Goal: Task Accomplishment & Management: Use online tool/utility

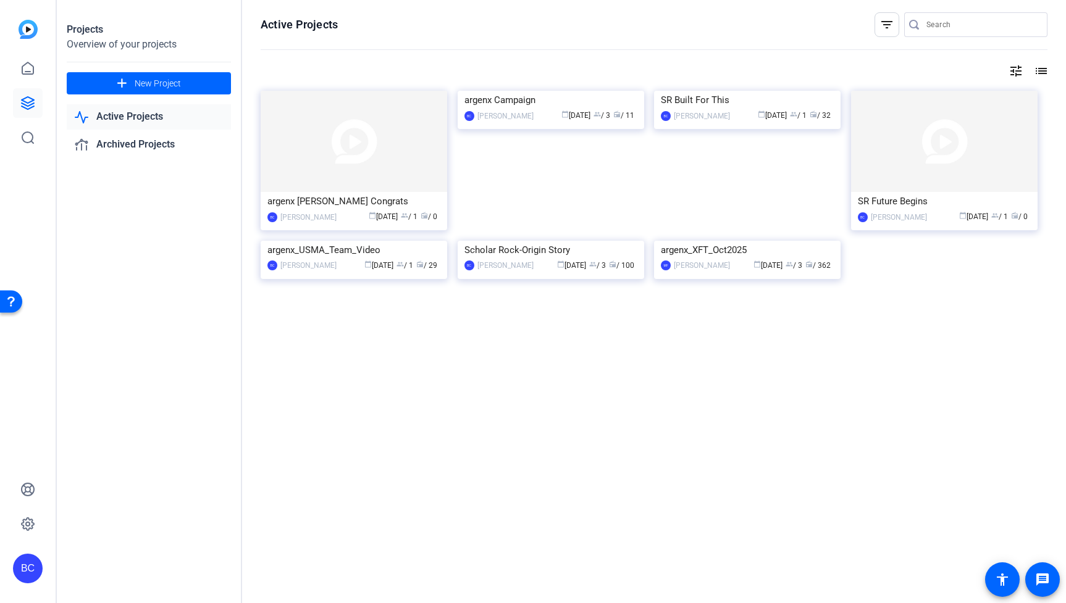
click at [145, 114] on link "Active Projects" at bounding box center [149, 116] width 164 height 25
click at [925, 174] on img at bounding box center [944, 141] width 187 height 101
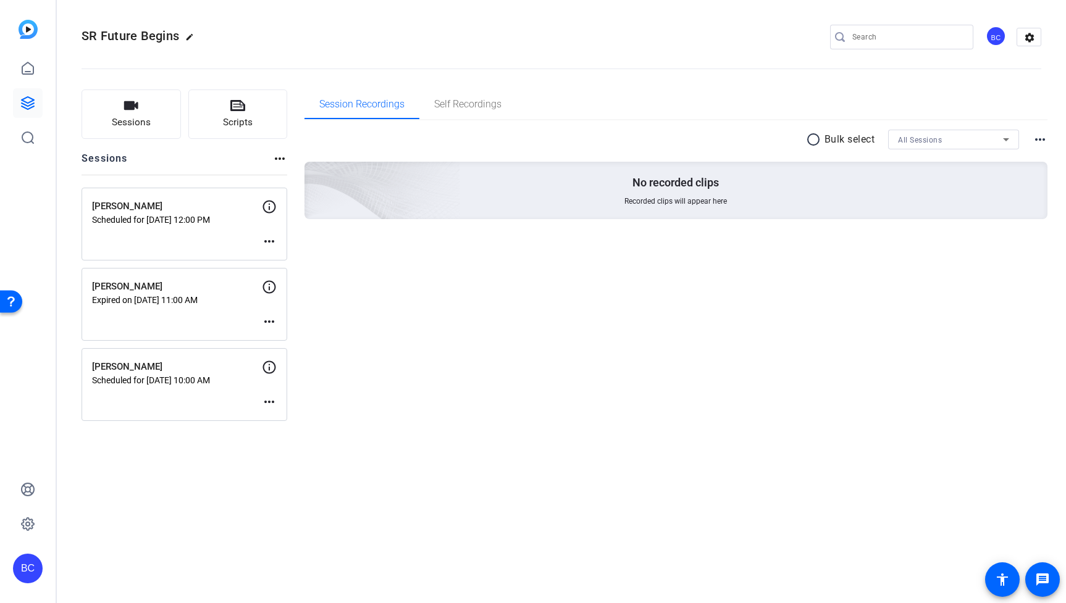
click at [267, 397] on mat-icon "more_horiz" at bounding box center [269, 402] width 15 height 15
click at [301, 420] on span "Edit Session" at bounding box center [300, 420] width 56 height 15
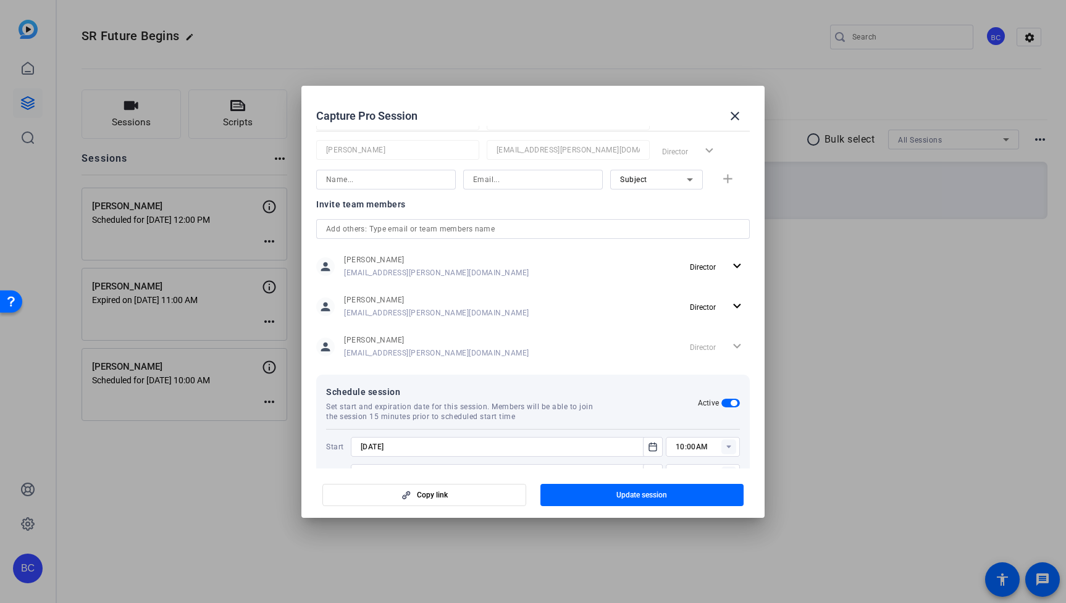
scroll to position [304, 0]
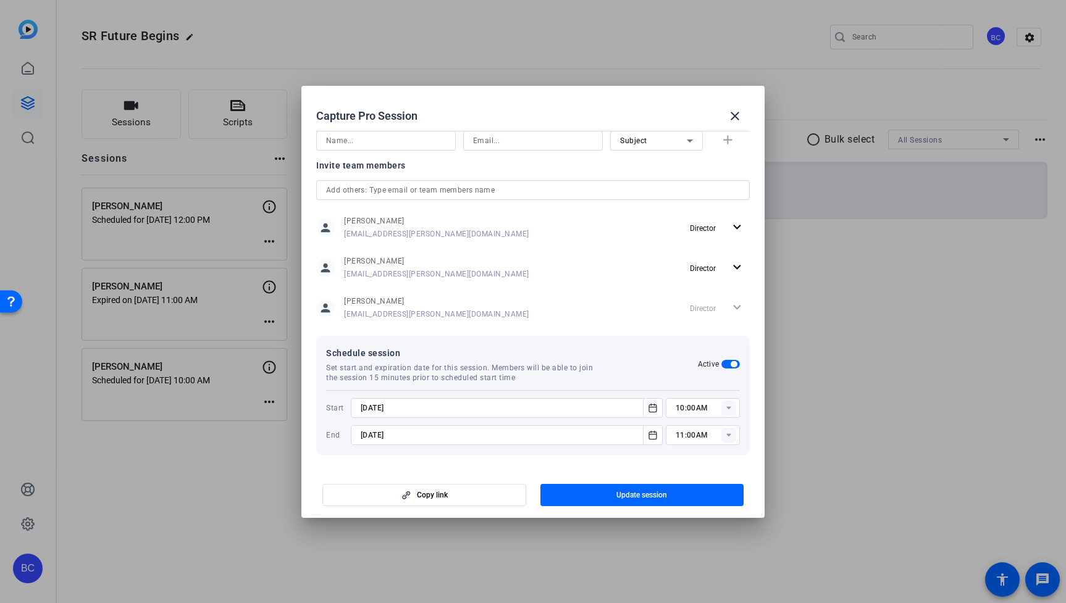
click at [729, 434] on icon at bounding box center [728, 435] width 4 height 3
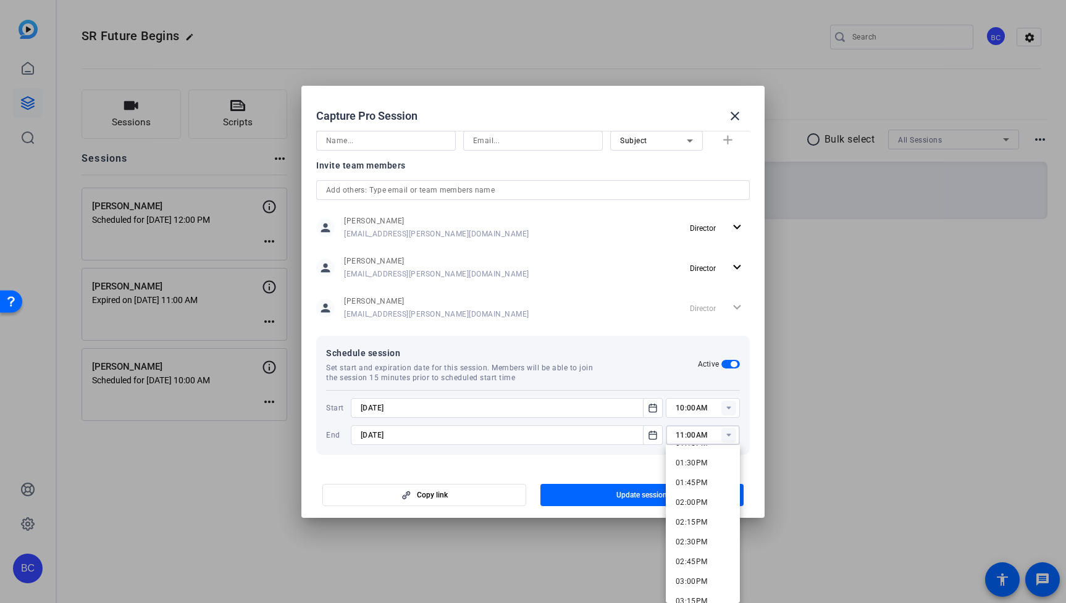
scroll to position [1069, 0]
click at [694, 498] on span "02:00PM" at bounding box center [692, 497] width 32 height 9
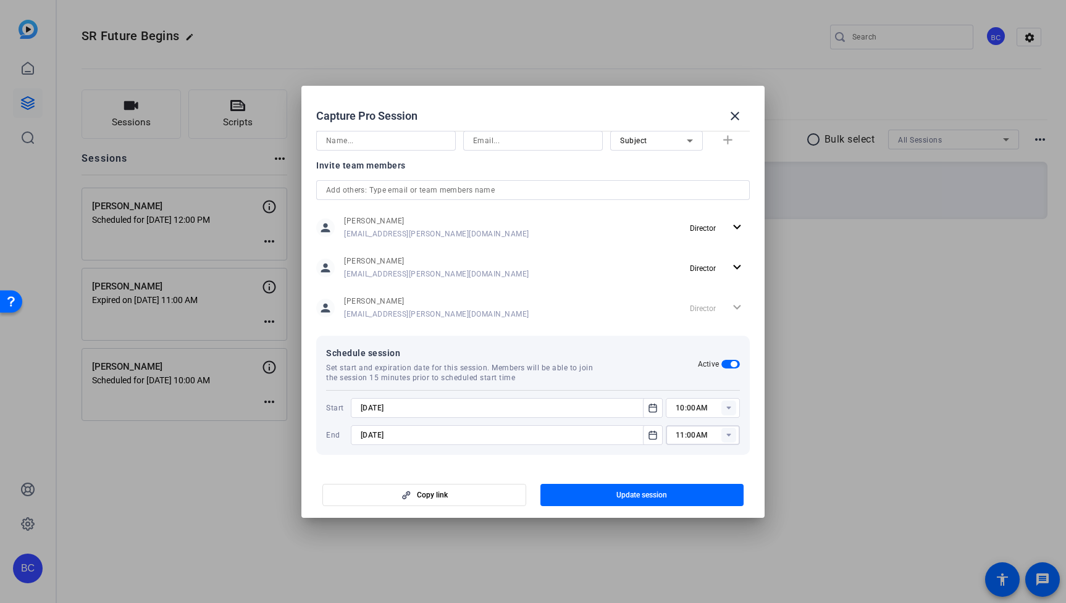
type input "02:00PM"
click at [690, 493] on span "button" at bounding box center [642, 496] width 204 height 30
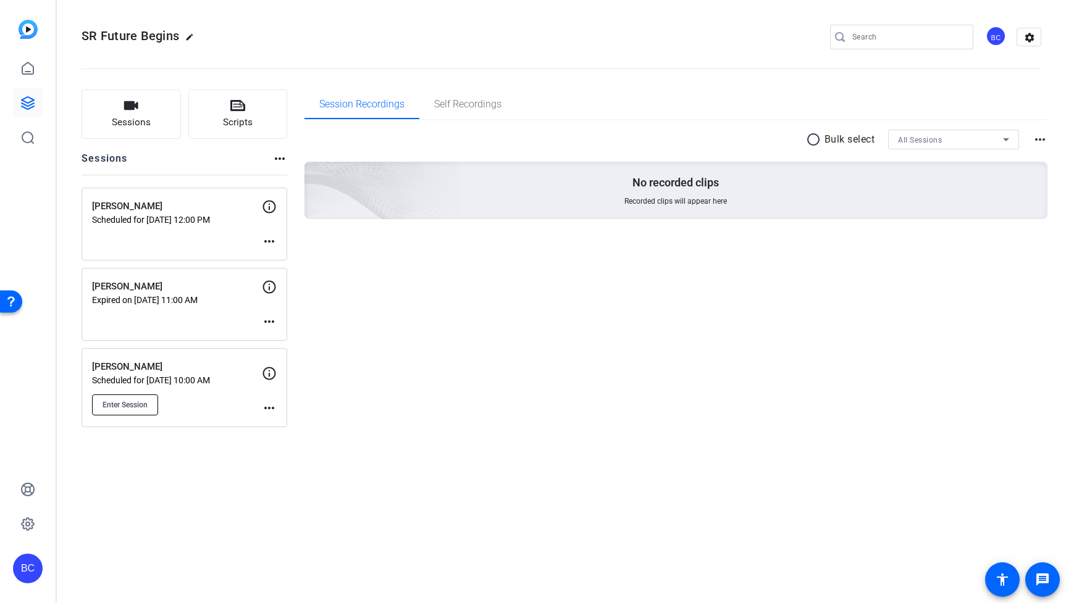
click at [138, 403] on span "Enter Session" at bounding box center [125, 405] width 45 height 10
click at [270, 404] on mat-icon "more_horiz" at bounding box center [269, 408] width 15 height 15
click at [315, 428] on span "Edit Session" at bounding box center [300, 426] width 56 height 15
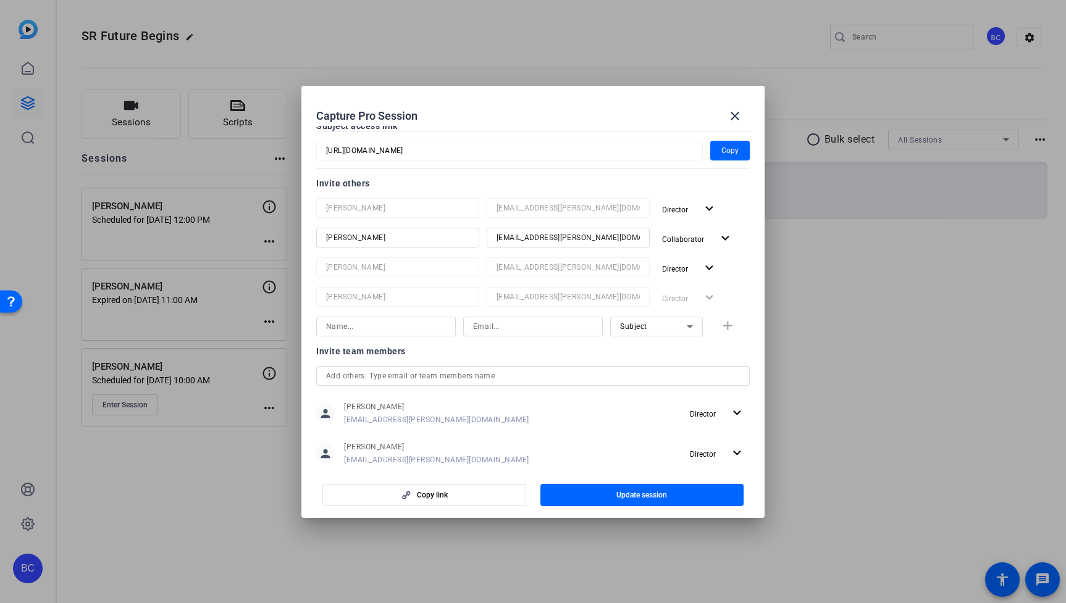
scroll to position [0, 0]
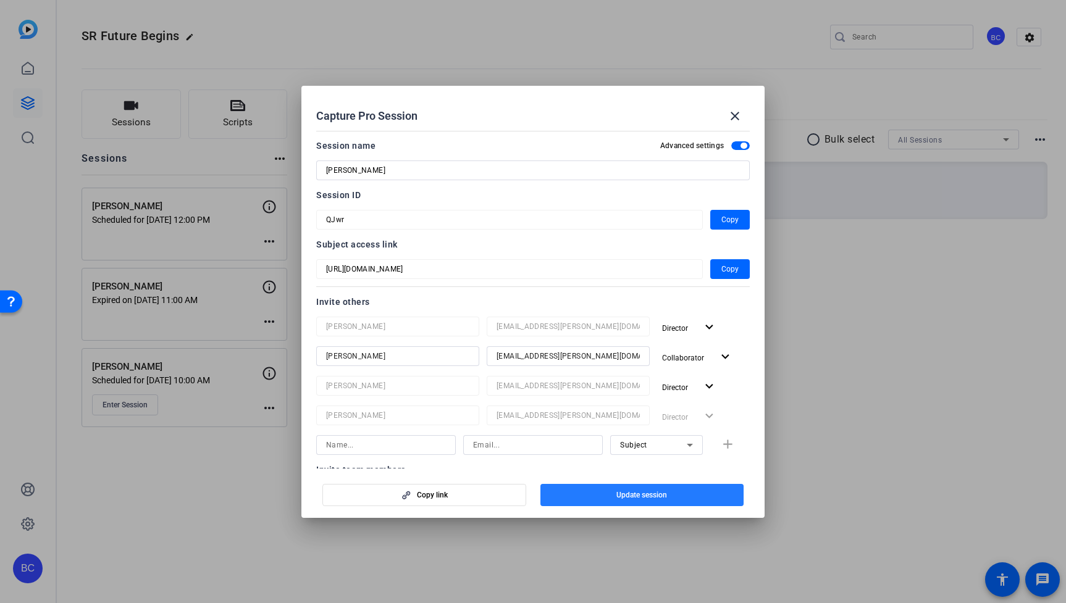
click at [647, 495] on span "Update session" at bounding box center [641, 495] width 51 height 10
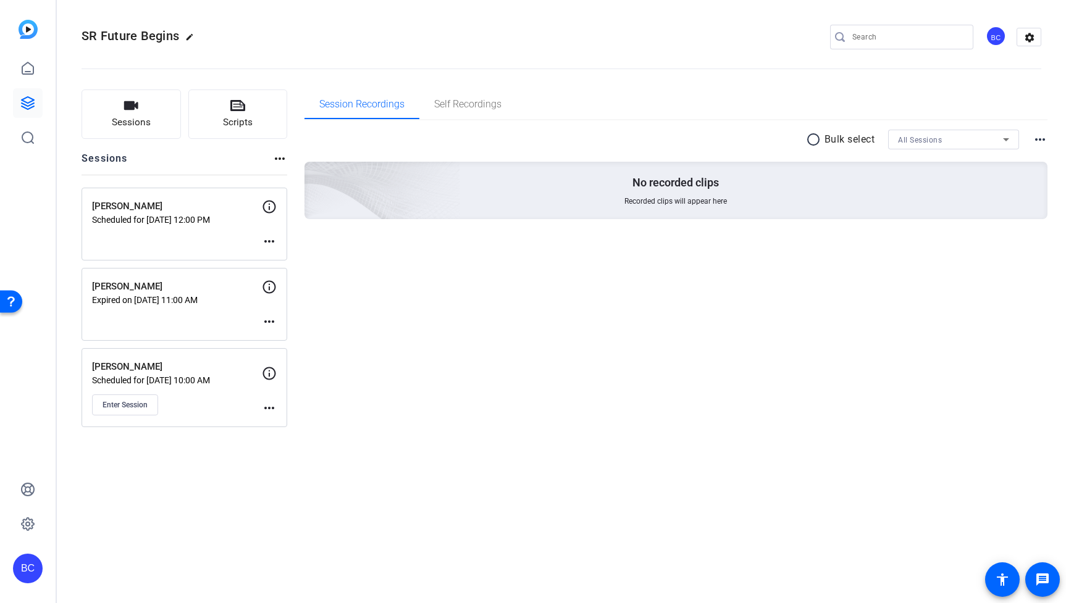
click at [271, 403] on mat-icon "more_horiz" at bounding box center [269, 408] width 15 height 15
click at [306, 427] on span "Edit Session" at bounding box center [300, 426] width 56 height 15
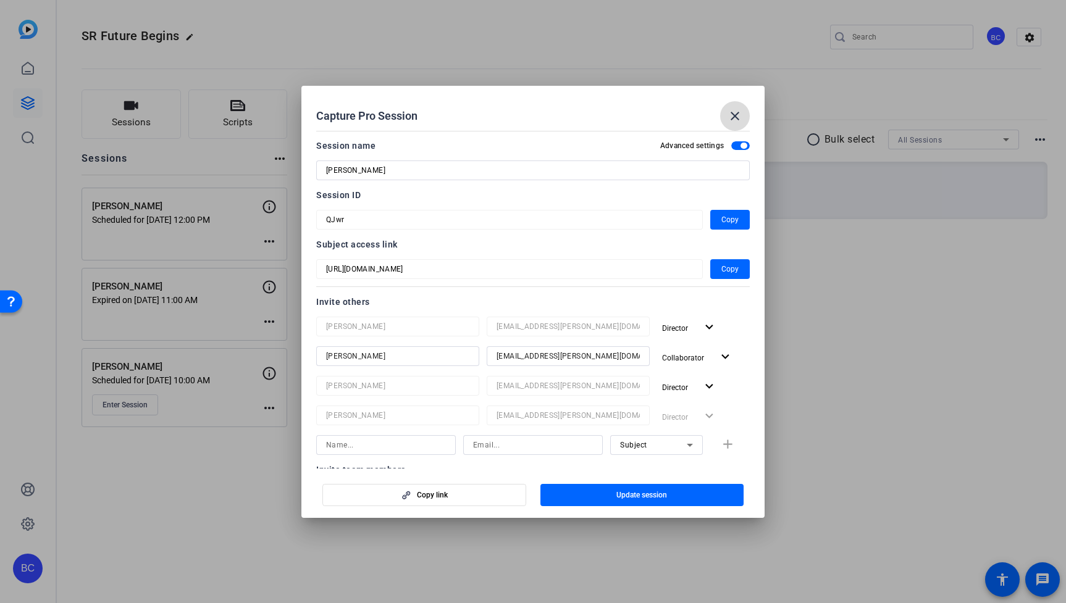
click at [734, 116] on mat-icon "close" at bounding box center [735, 116] width 15 height 15
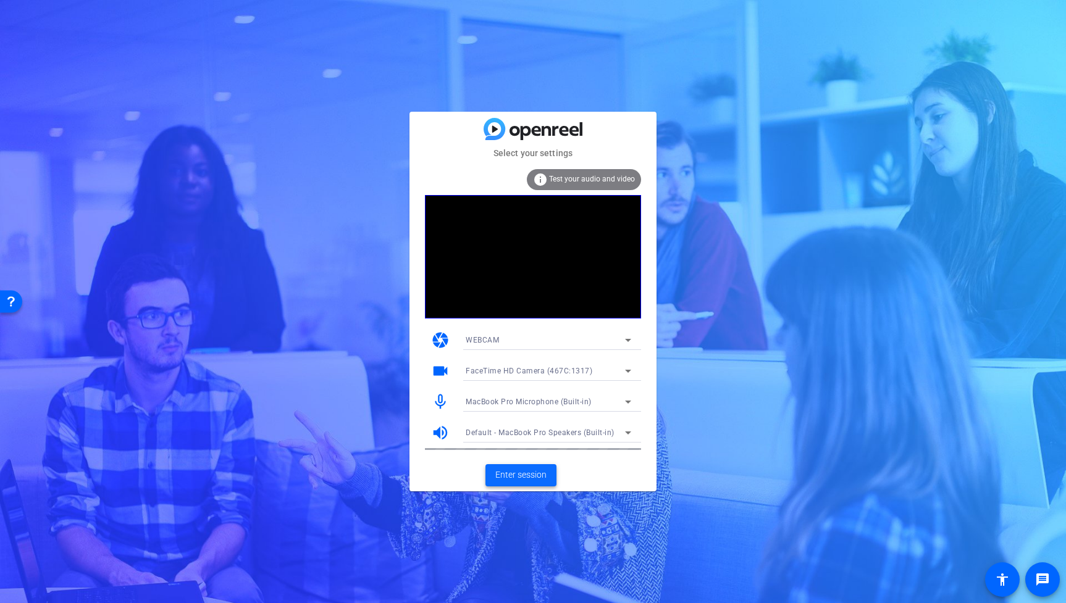
click at [539, 472] on span "Enter session" at bounding box center [520, 475] width 51 height 13
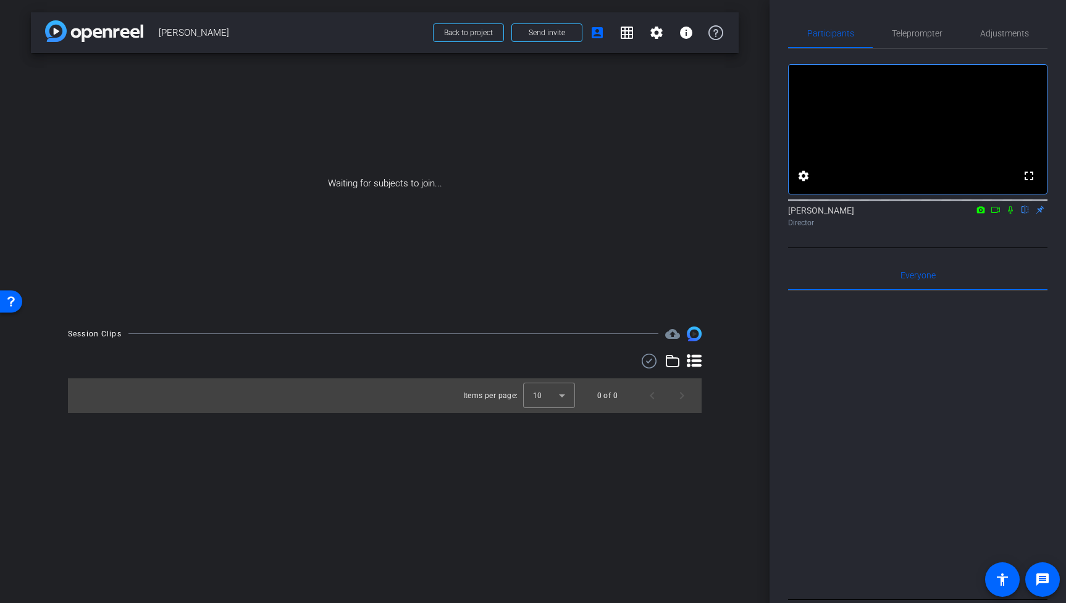
click at [997, 214] on icon at bounding box center [996, 210] width 10 height 9
click at [1027, 214] on icon at bounding box center [1025, 210] width 10 height 9
click at [561, 34] on span "Send invite" at bounding box center [547, 33] width 36 height 10
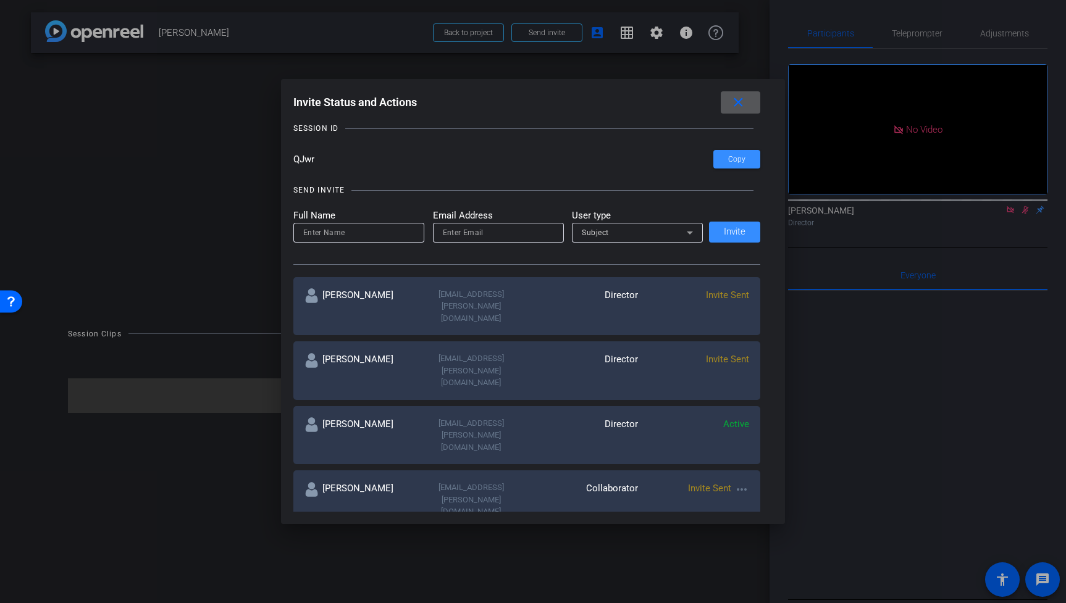
scroll to position [62, 0]
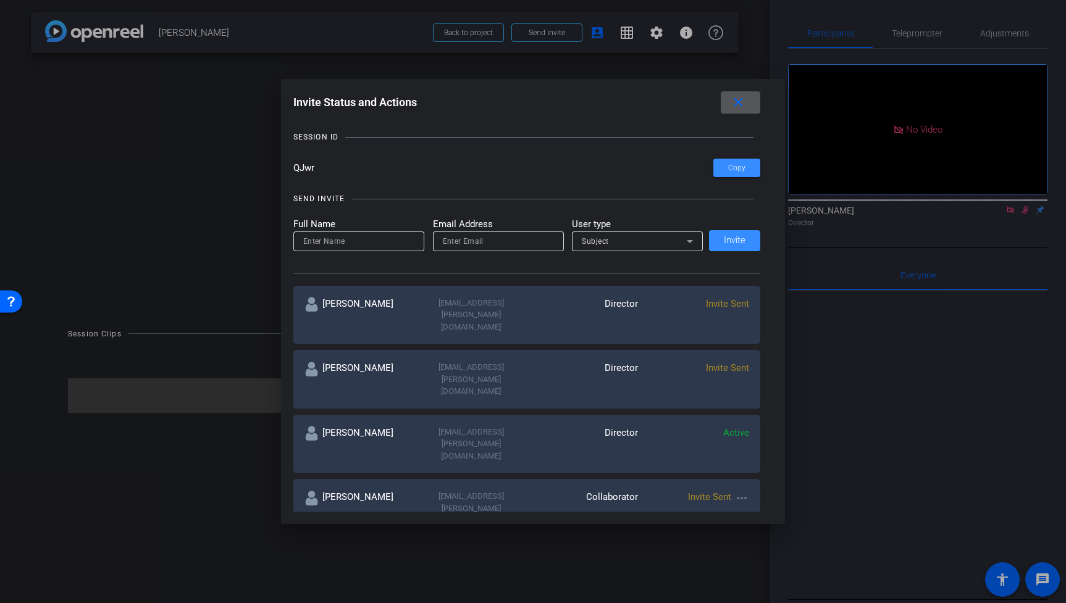
click at [372, 242] on input at bounding box center [358, 241] width 111 height 15
type input "[PERSON_NAME]"
click at [466, 243] on input "email" at bounding box center [498, 241] width 111 height 15
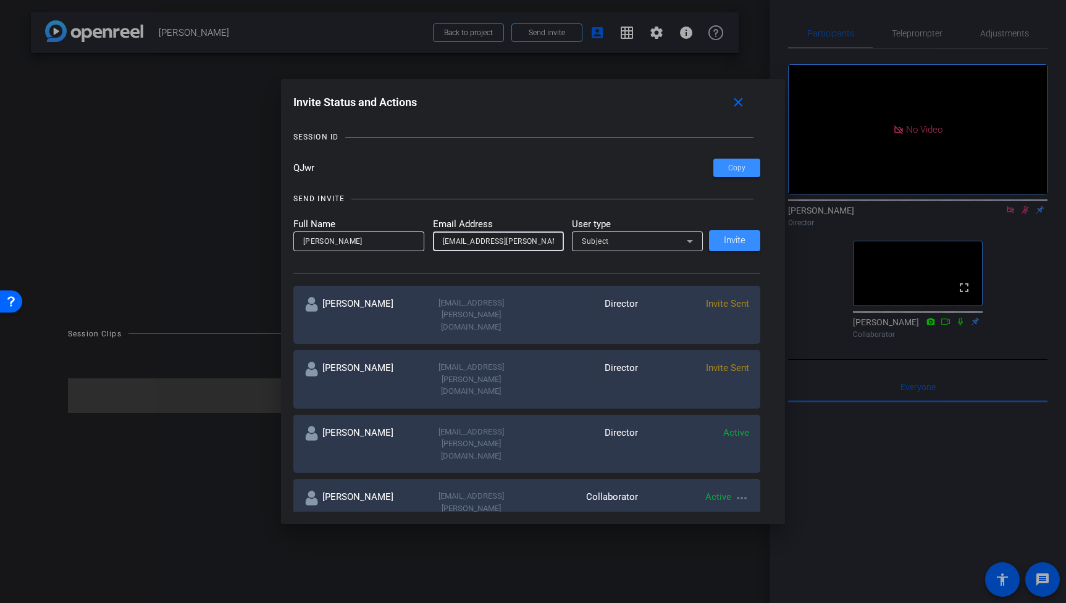
type input "[EMAIL_ADDRESS][PERSON_NAME][DOMAIN_NAME]"
click at [637, 244] on div "Subject" at bounding box center [634, 240] width 105 height 15
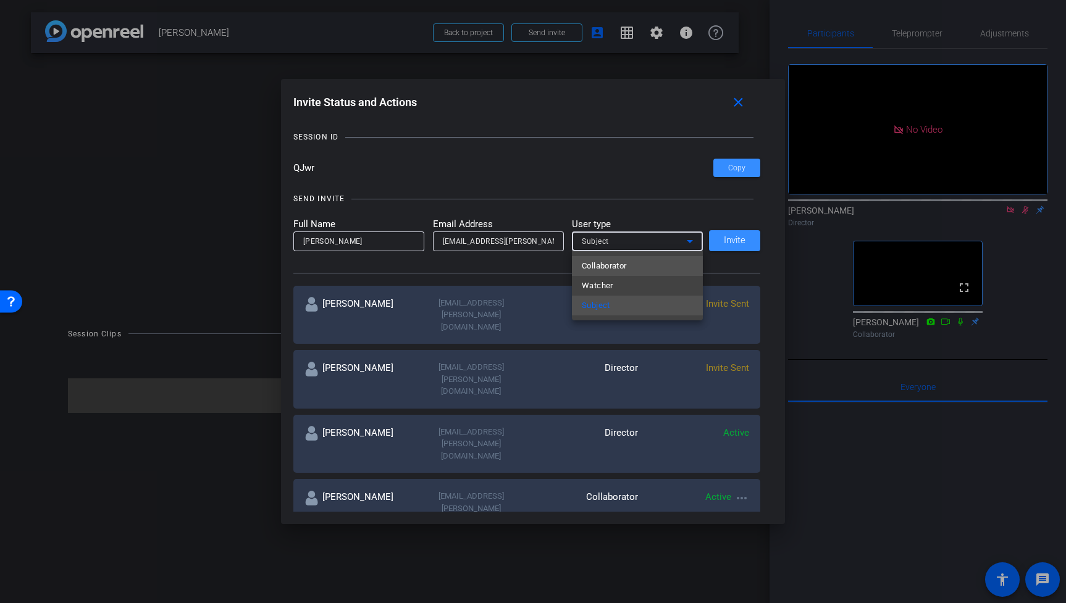
click at [620, 268] on span "Collaborator" at bounding box center [604, 266] width 45 height 15
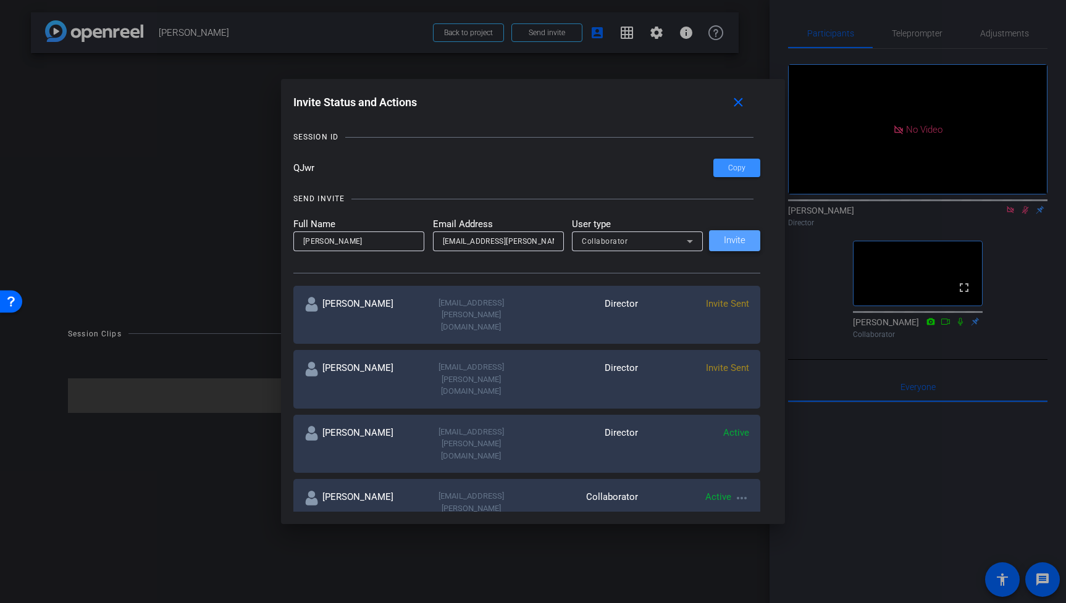
click at [742, 242] on span "Invite" at bounding box center [735, 240] width 22 height 9
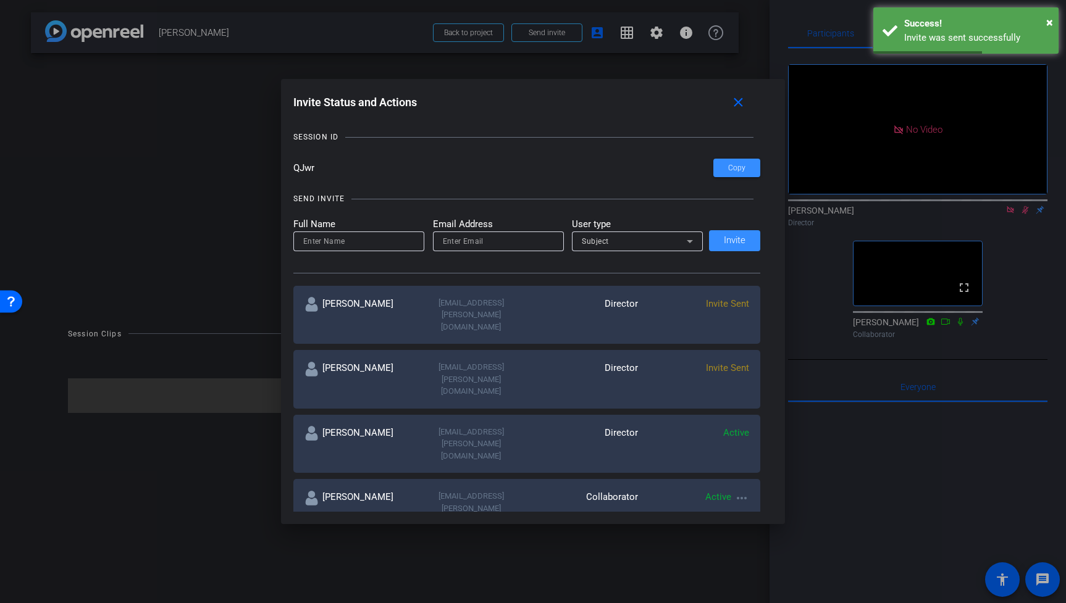
click at [1025, 228] on div at bounding box center [533, 301] width 1066 height 603
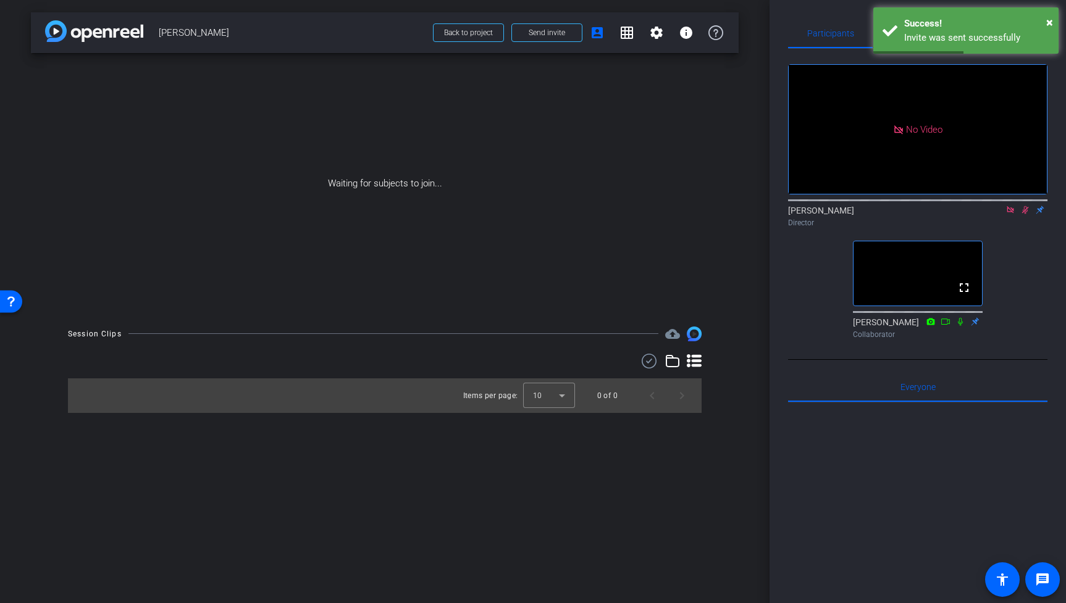
click at [1027, 214] on icon at bounding box center [1025, 210] width 7 height 8
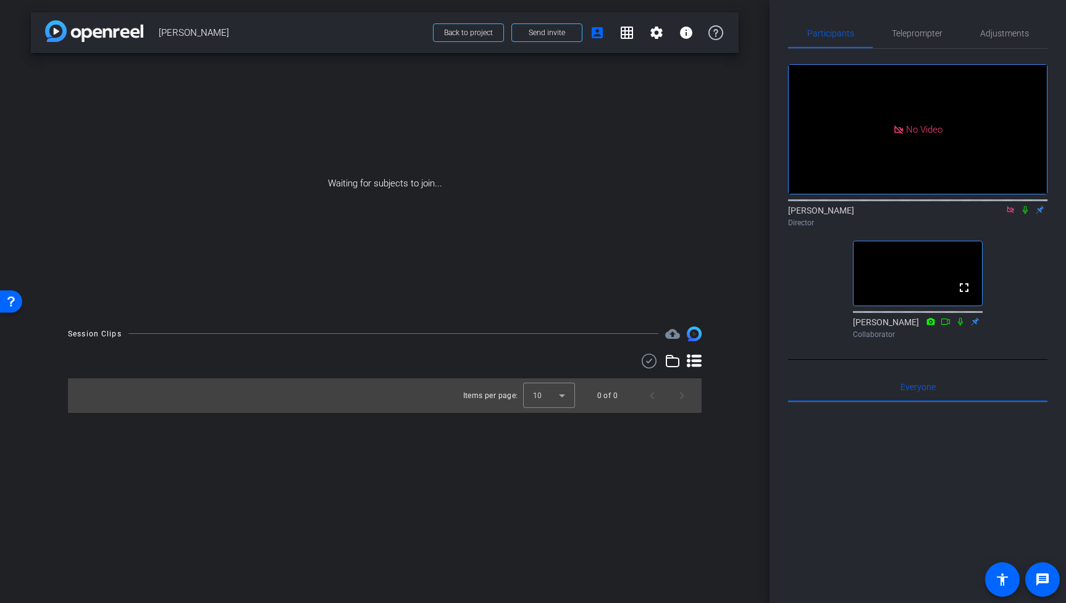
click at [1009, 214] on icon at bounding box center [1011, 210] width 10 height 9
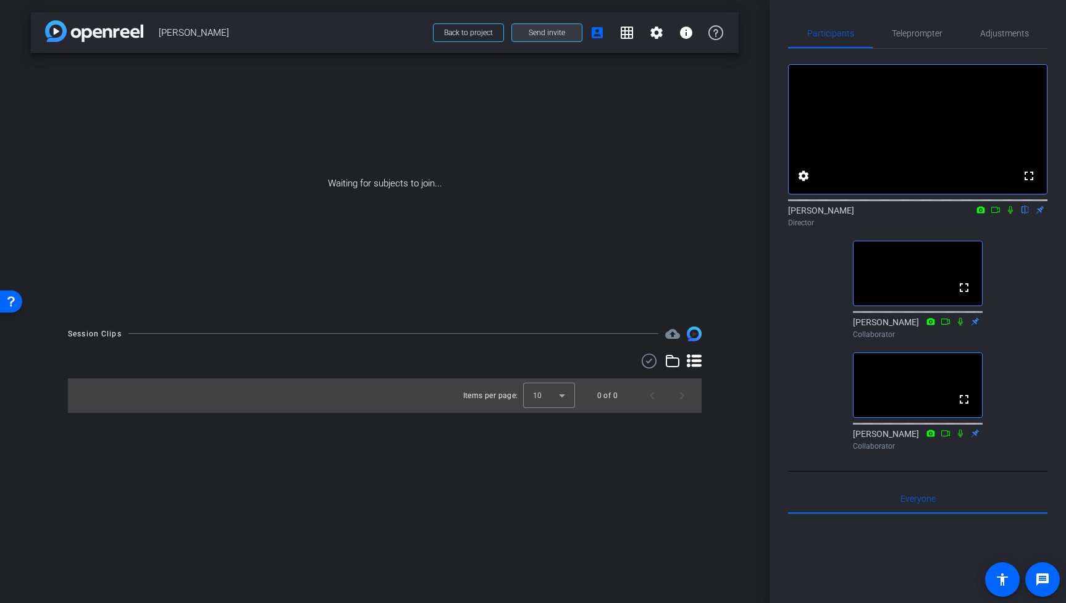
click at [563, 35] on span "Send invite" at bounding box center [547, 33] width 36 height 10
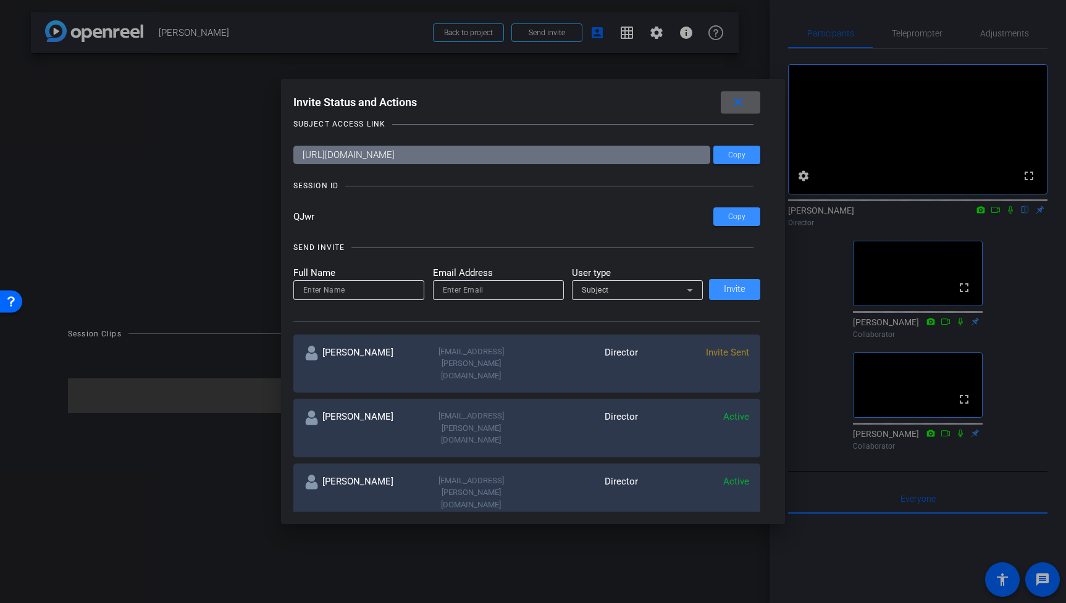
scroll to position [0, 0]
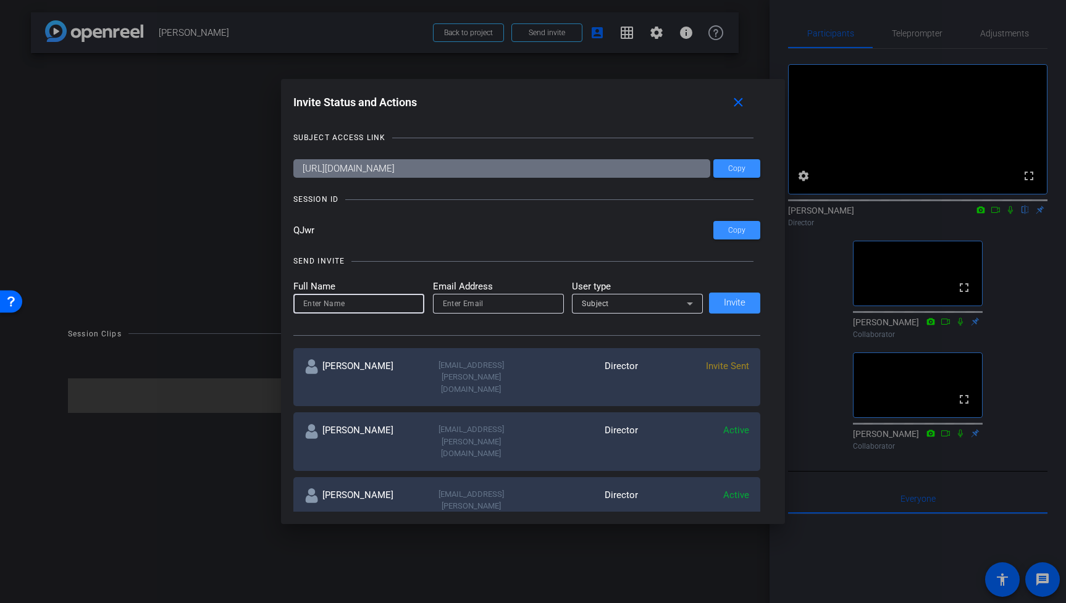
click at [363, 304] on input at bounding box center [358, 303] width 111 height 15
type input "[PERSON_NAME]"
click at [458, 306] on input "email" at bounding box center [498, 303] width 111 height 15
click at [603, 308] on span "Subject" at bounding box center [595, 304] width 27 height 9
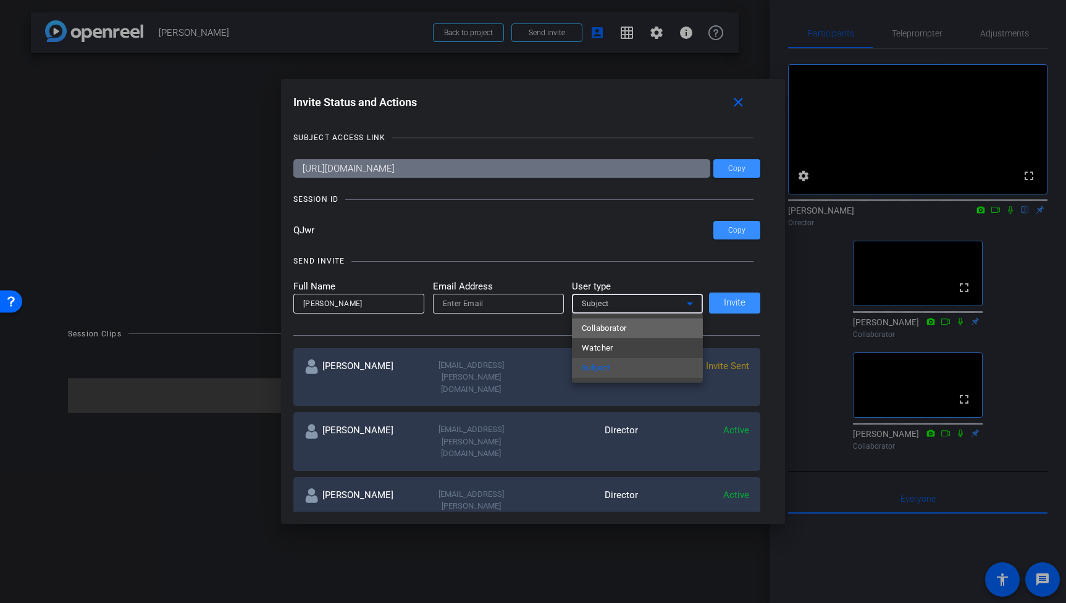
click at [632, 329] on mat-option "Collaborator" at bounding box center [637, 329] width 131 height 20
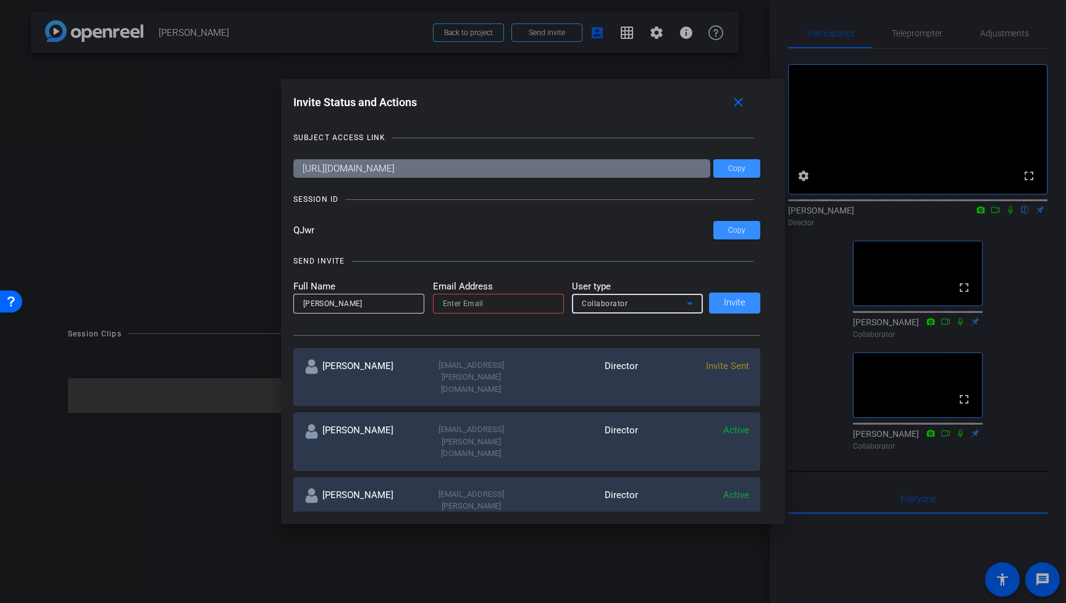
click at [445, 299] on input "email" at bounding box center [498, 303] width 111 height 15
type input "[EMAIL_ADDRESS][PERSON_NAME][DOMAIN_NAME]"
click at [560, 279] on div "SEND INVITE Full Name [PERSON_NAME] Email Address [EMAIL_ADDRESS][PERSON_NAME][…" at bounding box center [527, 289] width 468 height 93
click at [539, 304] on input "[EMAIL_ADDRESS][PERSON_NAME][DOMAIN_NAME]" at bounding box center [498, 303] width 111 height 15
click at [742, 301] on span "Invite" at bounding box center [735, 302] width 22 height 9
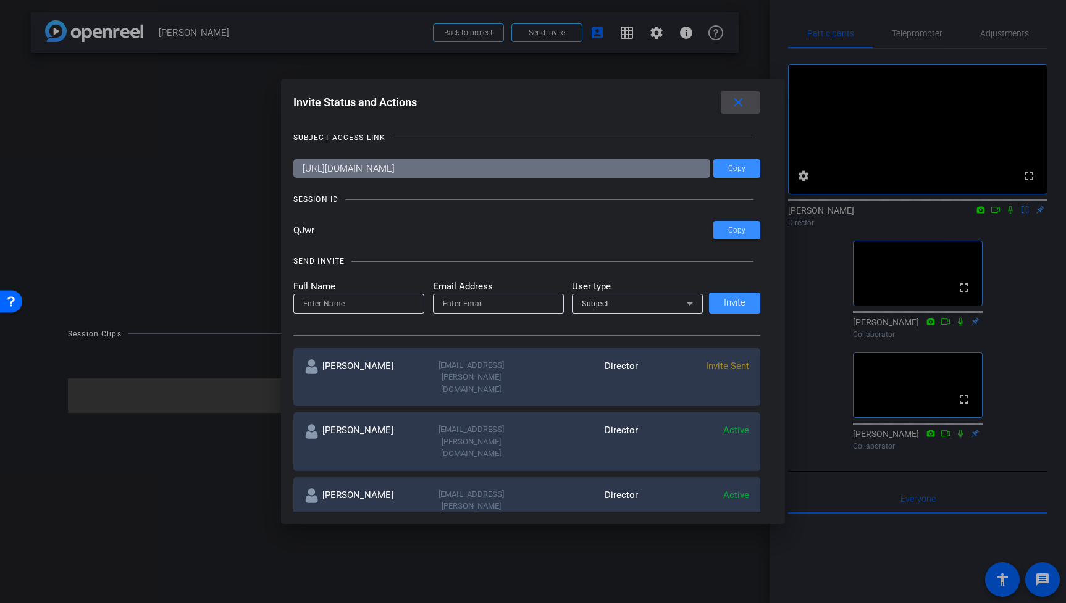
click at [738, 98] on mat-icon "close" at bounding box center [738, 102] width 15 height 15
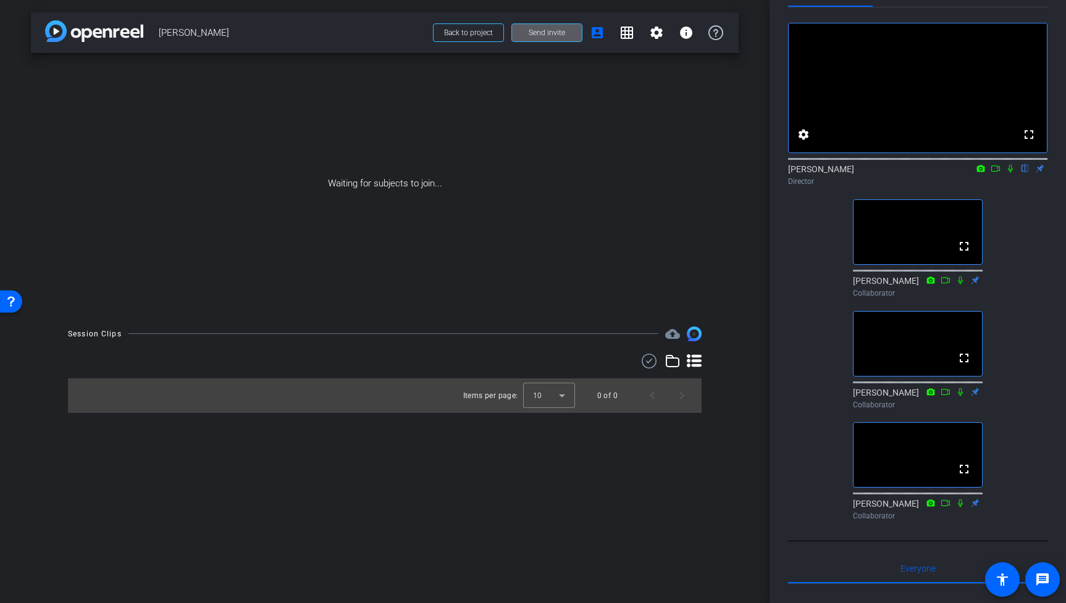
scroll to position [31, 0]
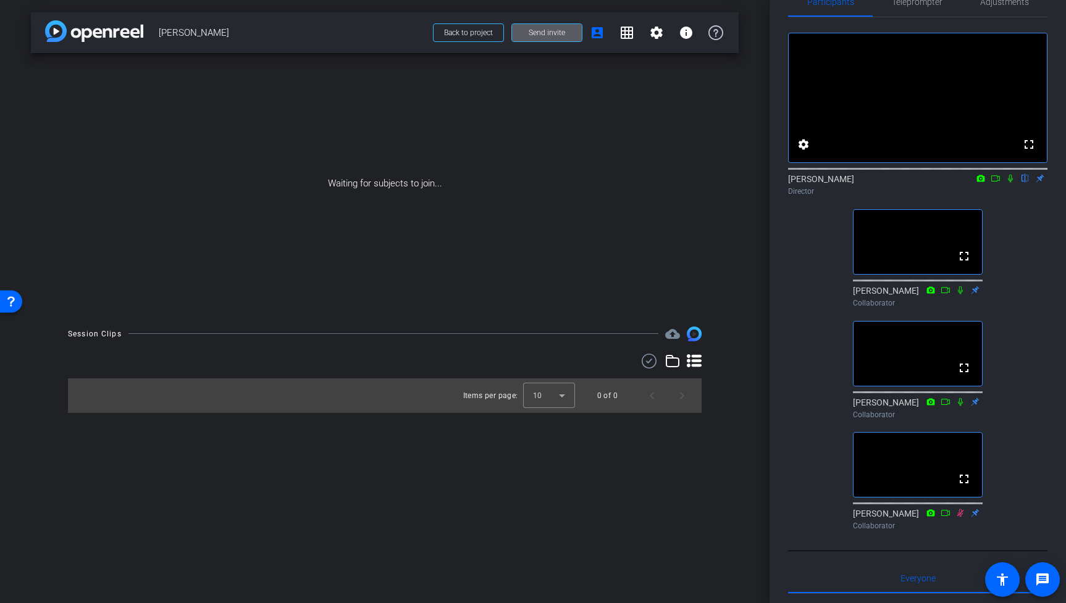
click at [559, 26] on span at bounding box center [547, 33] width 70 height 30
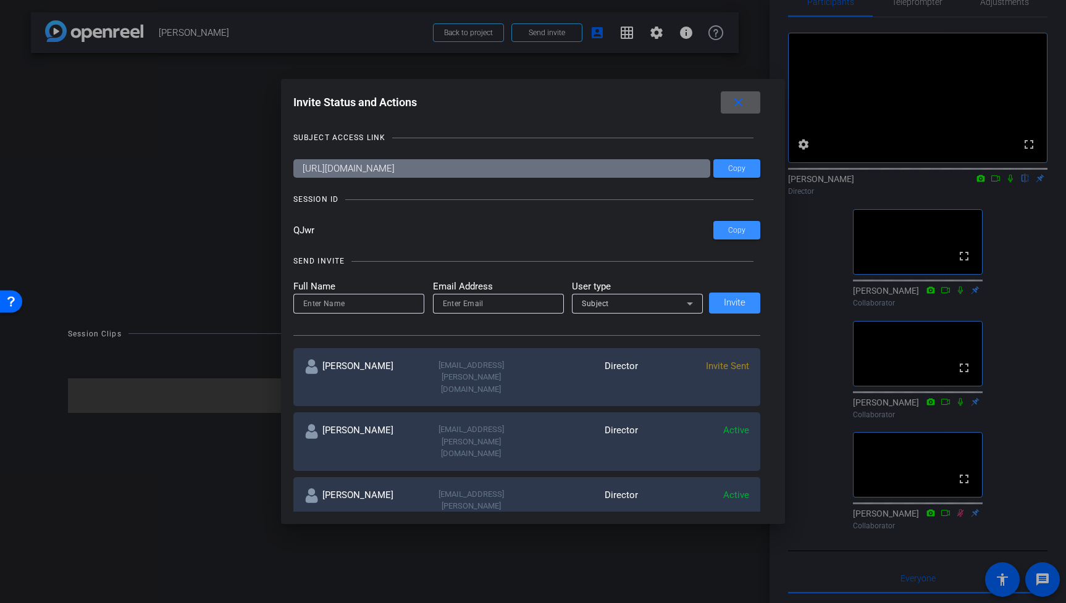
click at [738, 104] on mat-icon "close" at bounding box center [738, 102] width 15 height 15
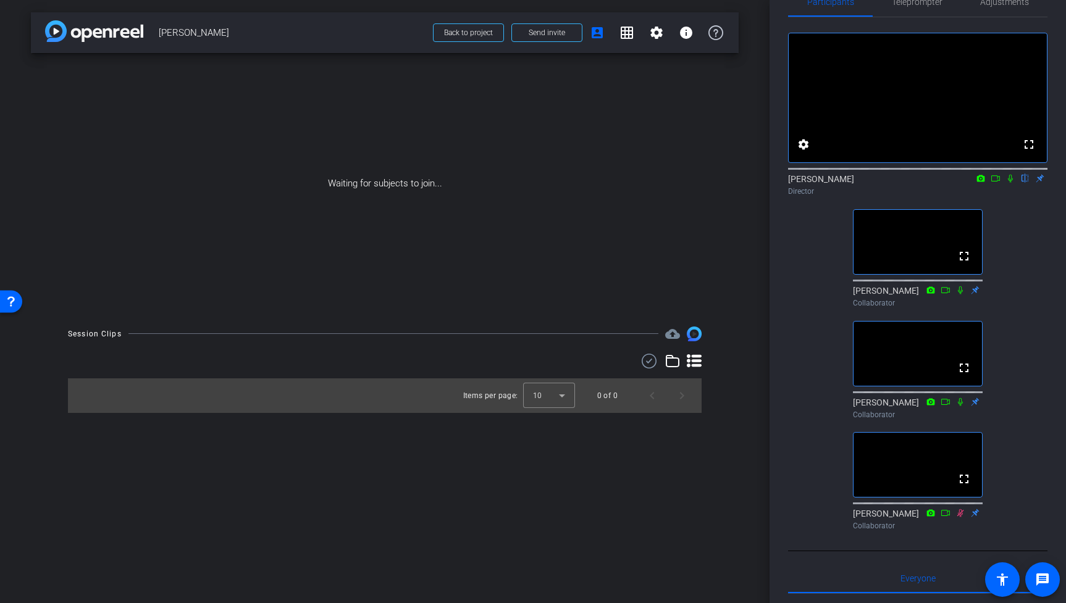
click at [820, 197] on div "[PERSON_NAME] flip Director" at bounding box center [917, 185] width 259 height 24
click at [800, 152] on mat-icon "settings" at bounding box center [803, 144] width 15 height 15
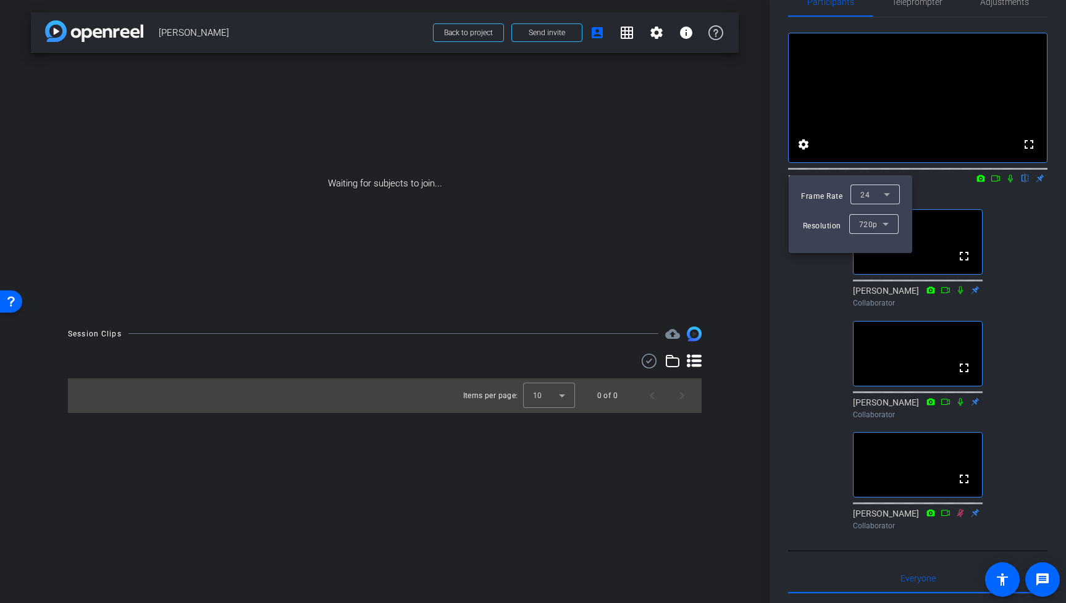
click at [870, 196] on div "24" at bounding box center [871, 194] width 23 height 15
click at [871, 216] on mat-option "30" at bounding box center [874, 219] width 49 height 20
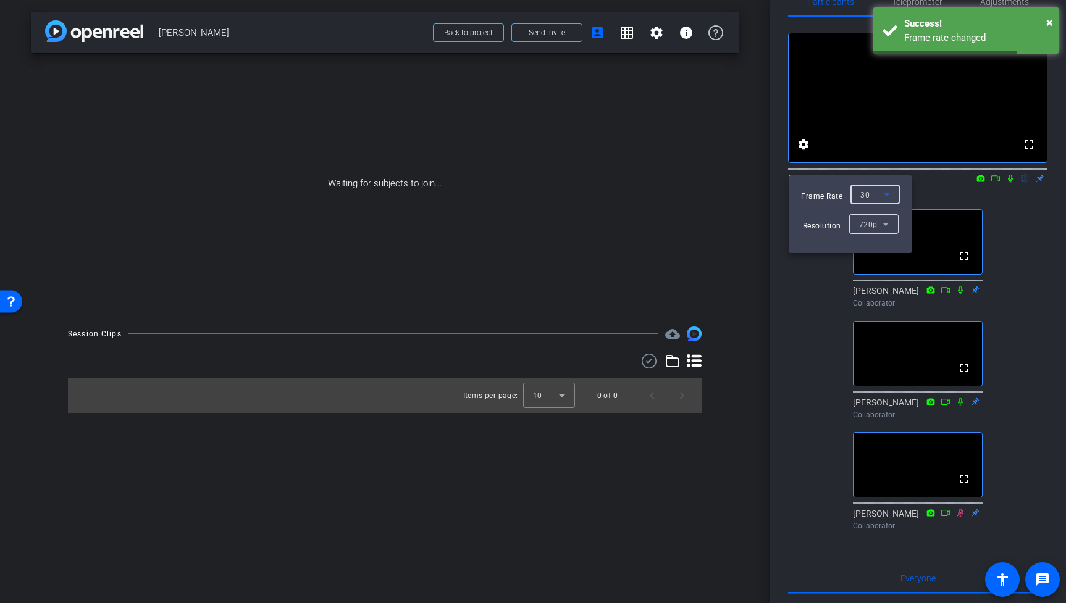
click at [878, 193] on div "30" at bounding box center [871, 194] width 23 height 15
click at [867, 254] on span "24" at bounding box center [864, 258] width 9 height 15
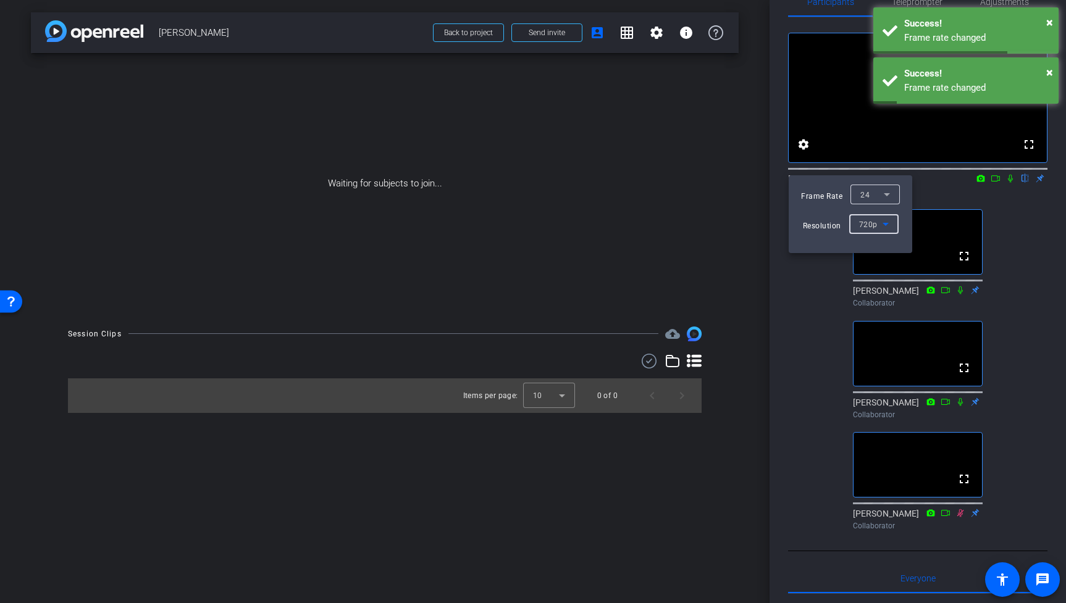
click at [882, 224] on icon at bounding box center [885, 224] width 15 height 15
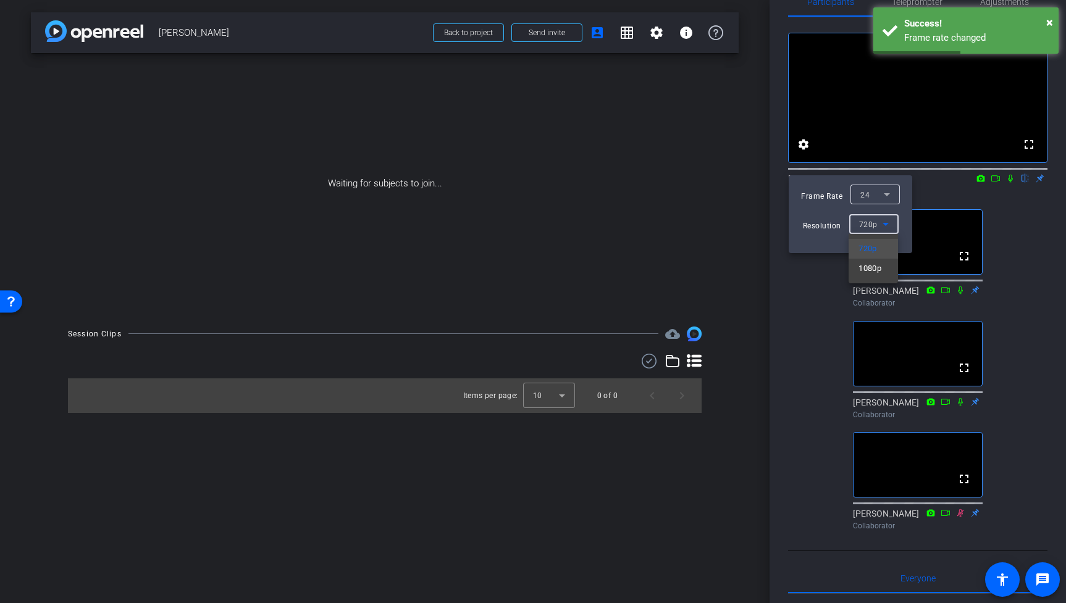
click at [932, 212] on div at bounding box center [533, 301] width 1066 height 603
click at [930, 206] on div at bounding box center [533, 301] width 1066 height 603
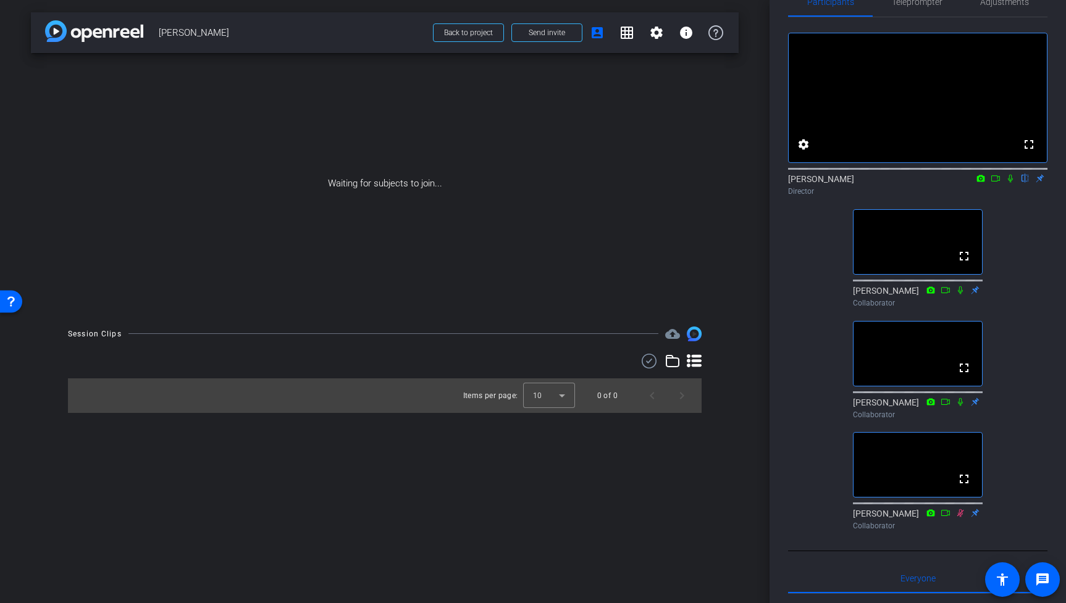
click at [1010, 183] on icon at bounding box center [1011, 178] width 10 height 9
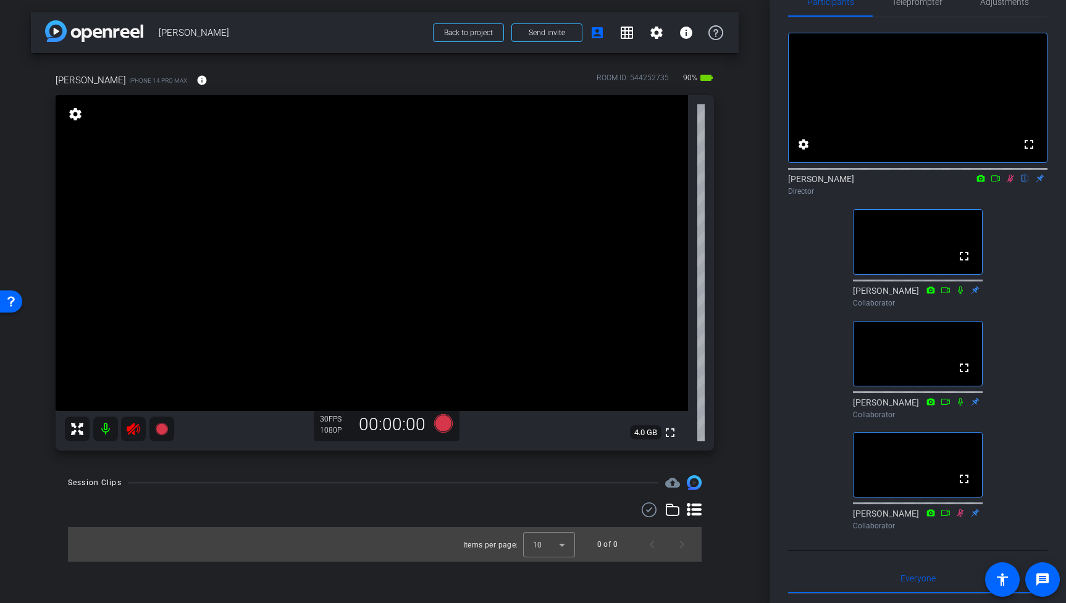
click at [129, 431] on icon at bounding box center [133, 429] width 13 height 12
click at [1012, 183] on icon at bounding box center [1010, 179] width 7 height 8
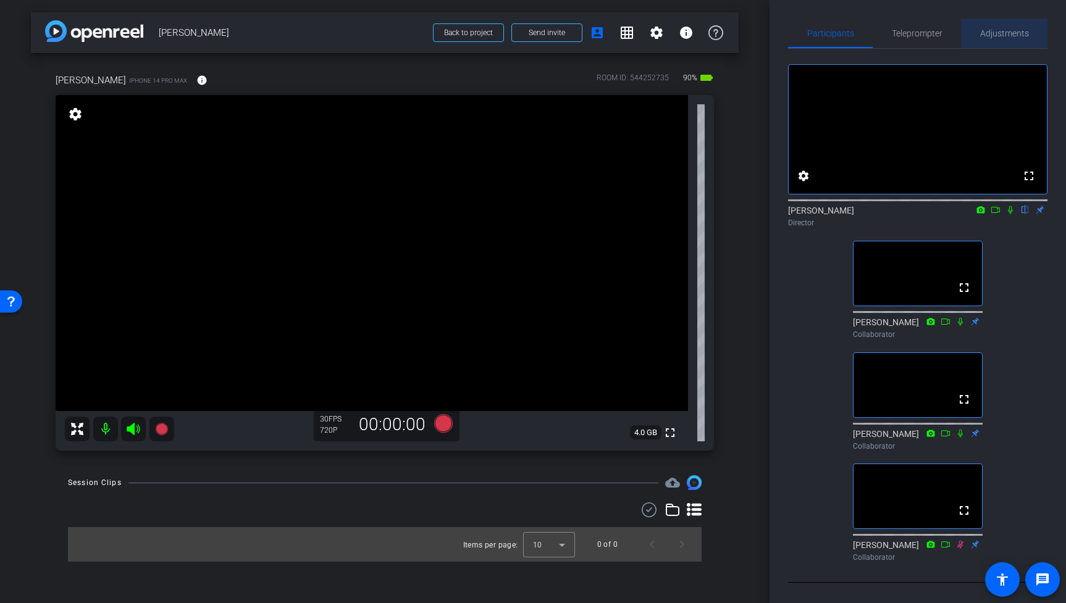
click at [996, 31] on span "Adjustments" at bounding box center [1004, 33] width 49 height 9
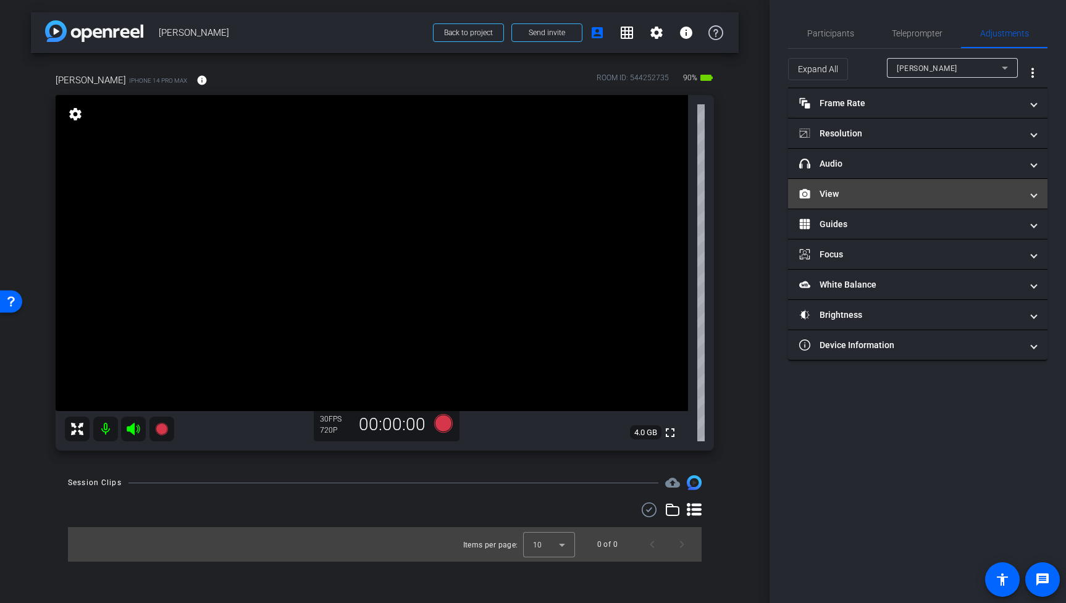
click at [902, 191] on mat-panel-title "View" at bounding box center [910, 194] width 222 height 13
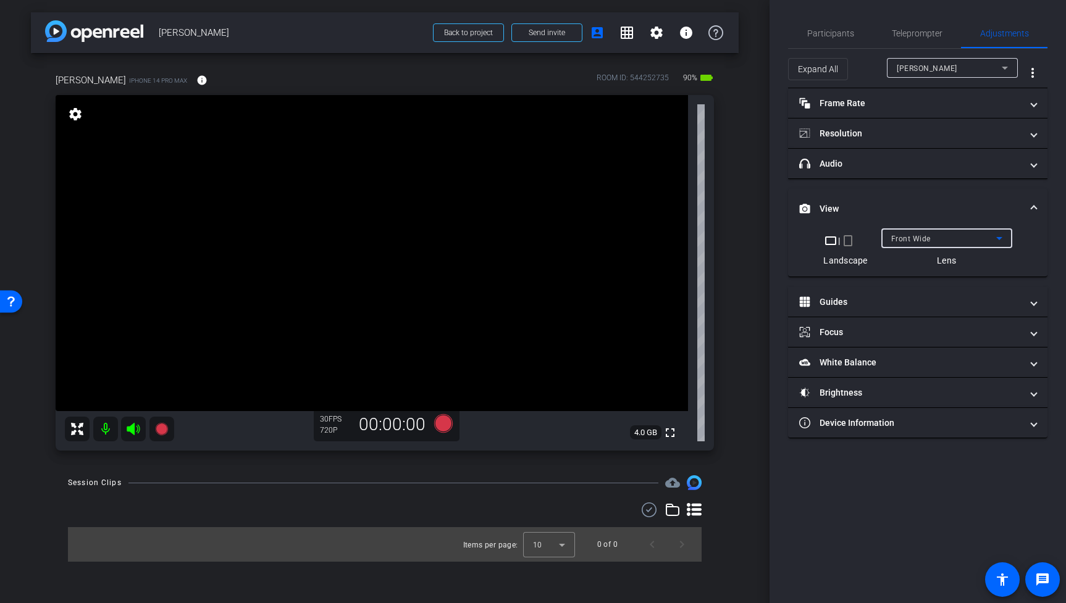
click at [934, 239] on div "Front Wide" at bounding box center [943, 238] width 105 height 15
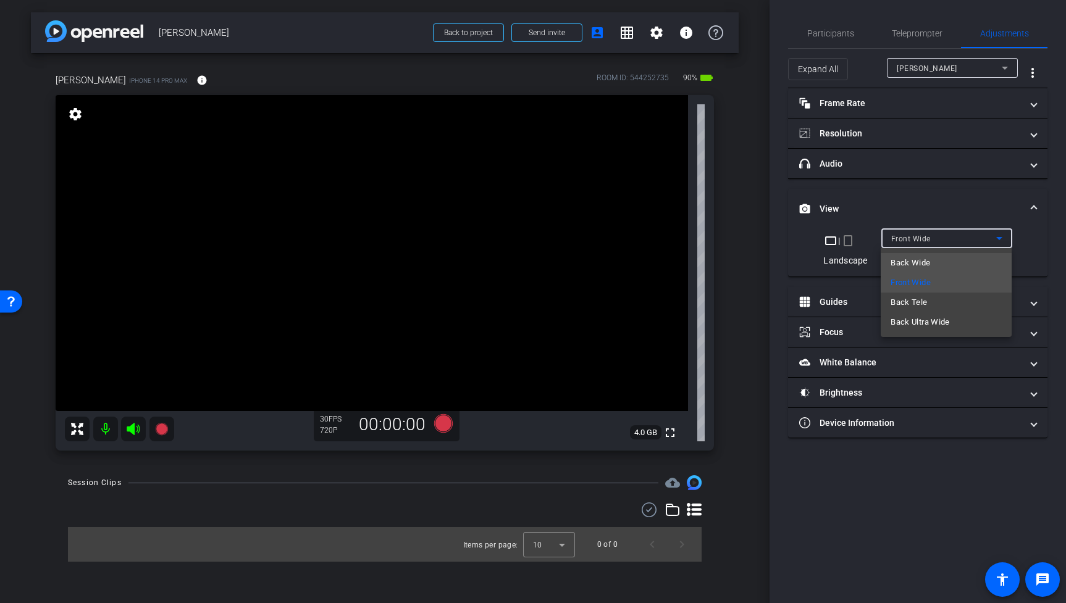
click at [920, 265] on span "Back Wide" at bounding box center [911, 263] width 40 height 15
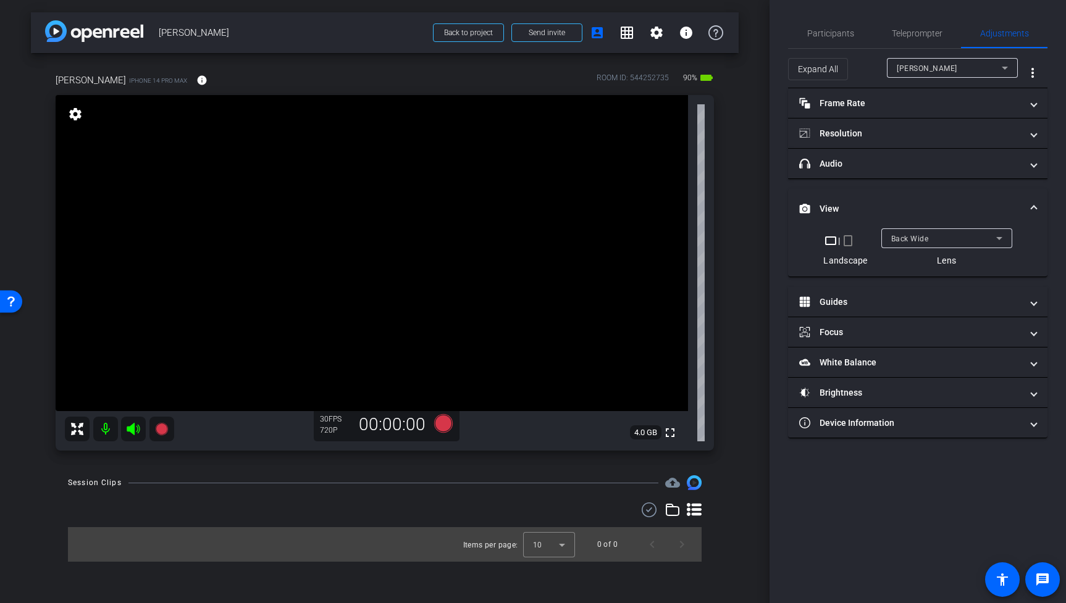
click at [374, 142] on video at bounding box center [372, 253] width 632 height 316
click at [891, 93] on mat-expansion-panel-header "Frame Rate Frame Rate" at bounding box center [917, 103] width 259 height 30
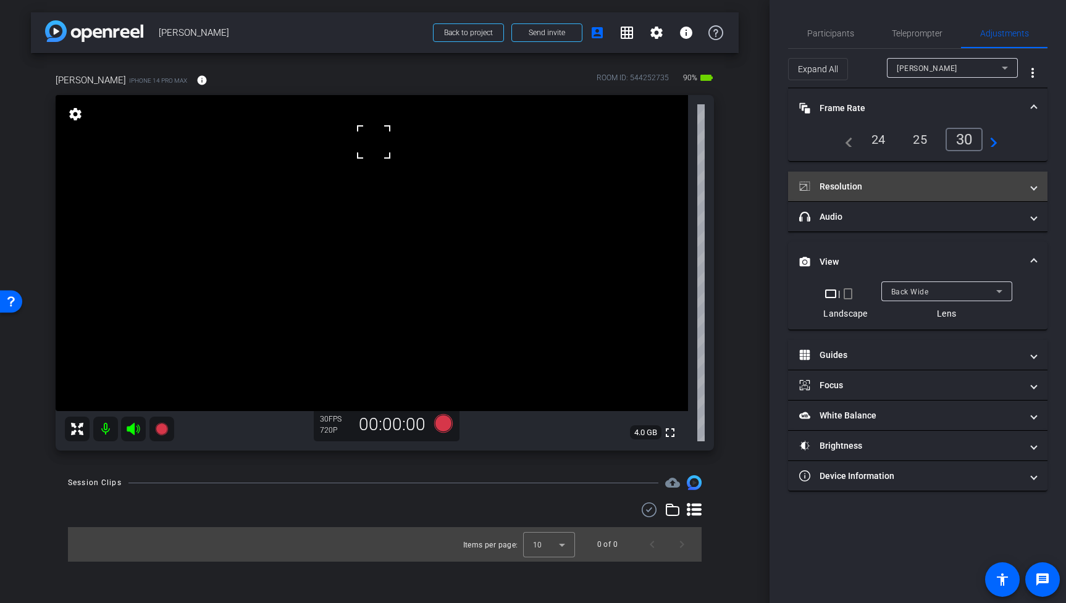
click at [883, 184] on mat-panel-title "Resolution" at bounding box center [910, 186] width 222 height 13
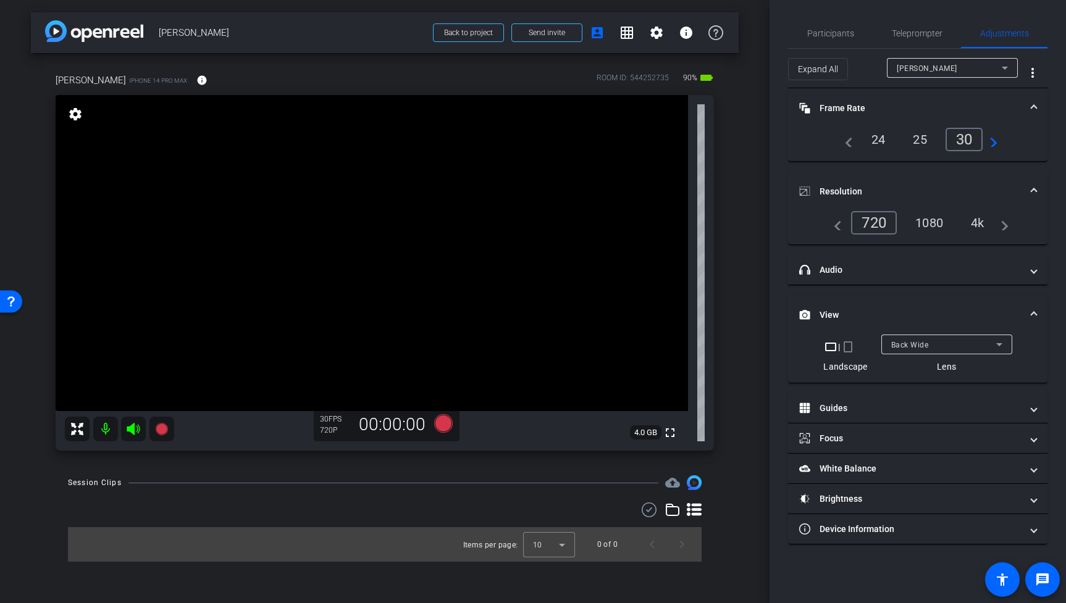
click at [973, 220] on div "4k" at bounding box center [978, 222] width 32 height 21
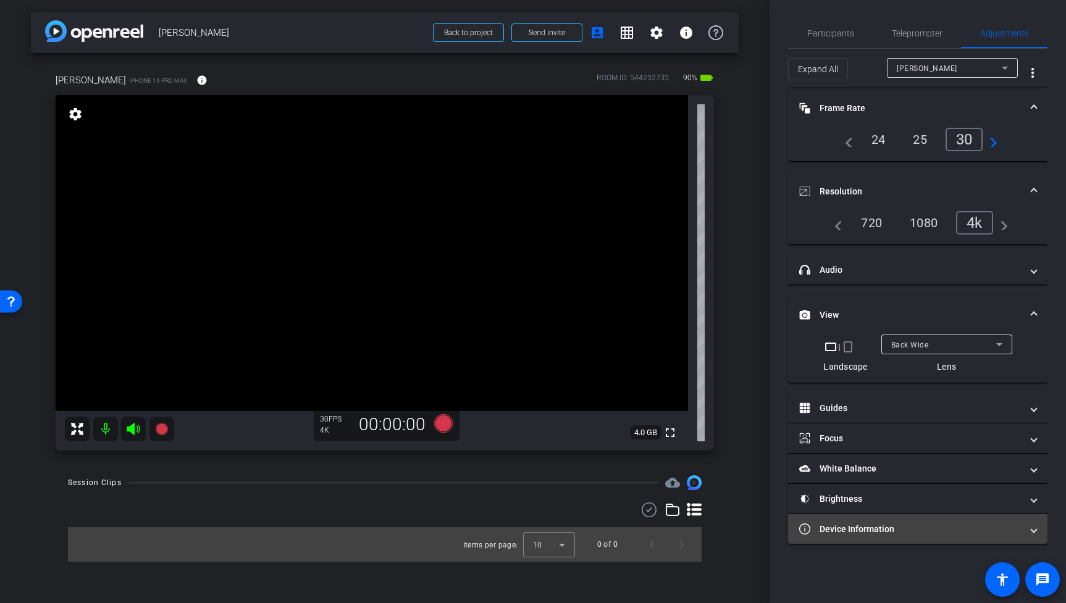
click at [955, 526] on mat-panel-title "Device Information" at bounding box center [910, 529] width 222 height 13
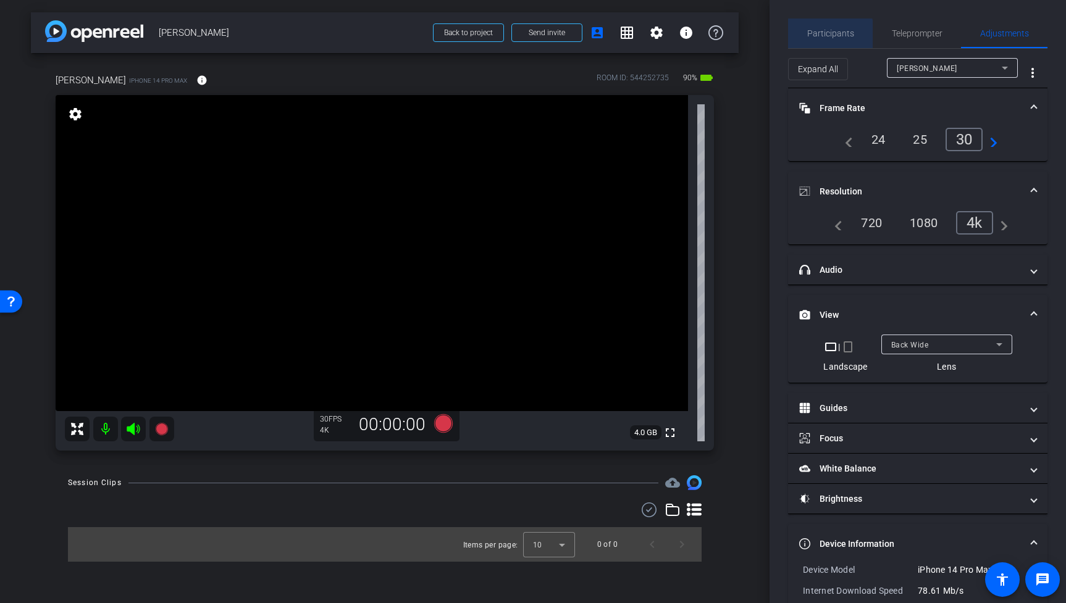
click at [821, 34] on span "Participants" at bounding box center [830, 33] width 47 height 9
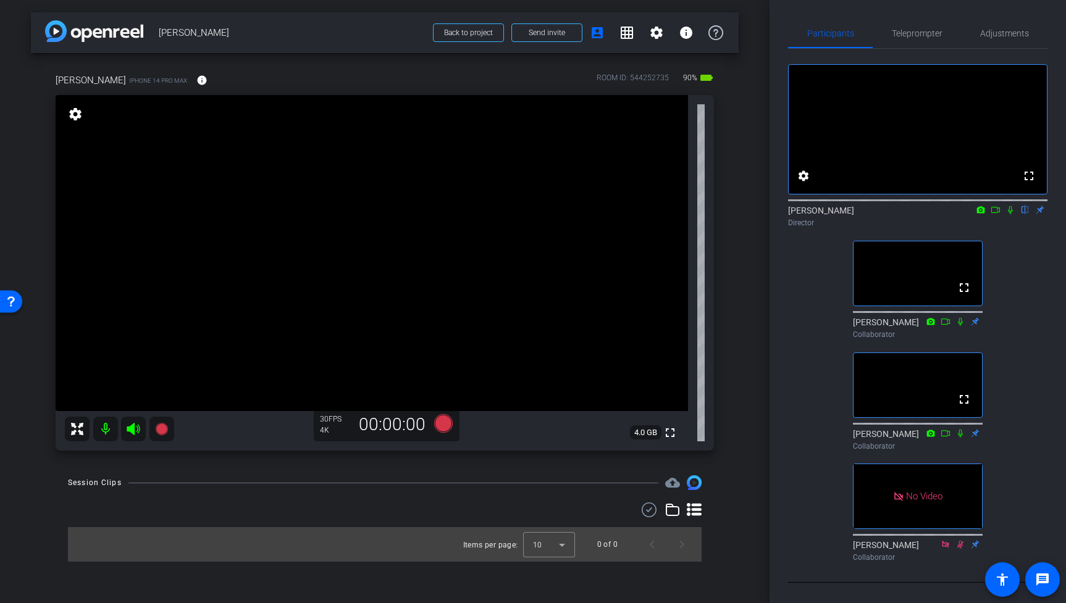
click at [993, 214] on icon at bounding box center [996, 210] width 10 height 9
click at [987, 27] on span "Adjustments" at bounding box center [1004, 34] width 49 height 30
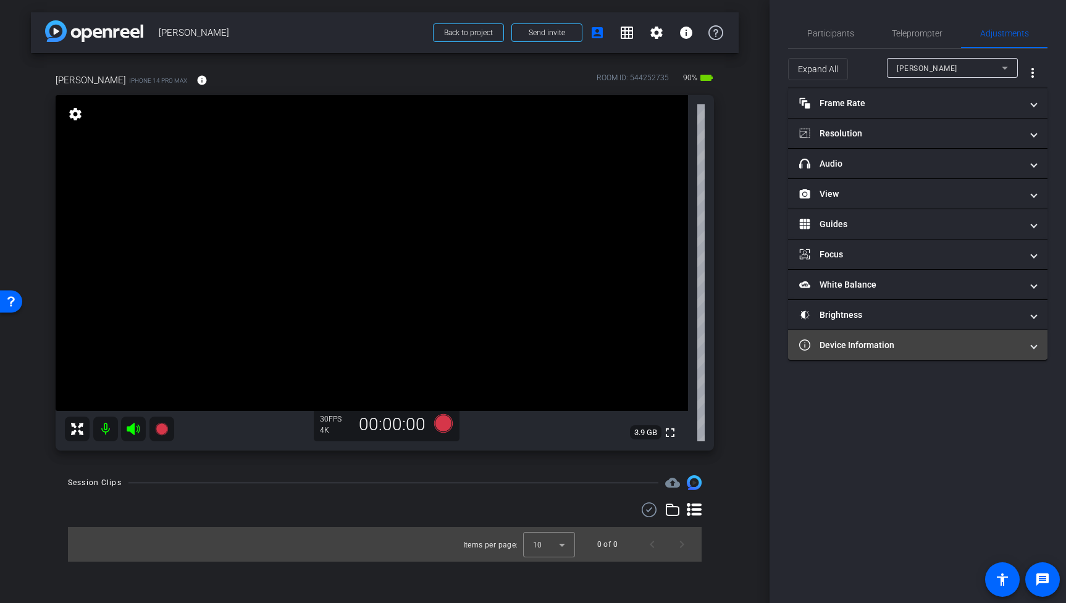
click at [959, 342] on mat-panel-title "Device Information" at bounding box center [910, 345] width 222 height 13
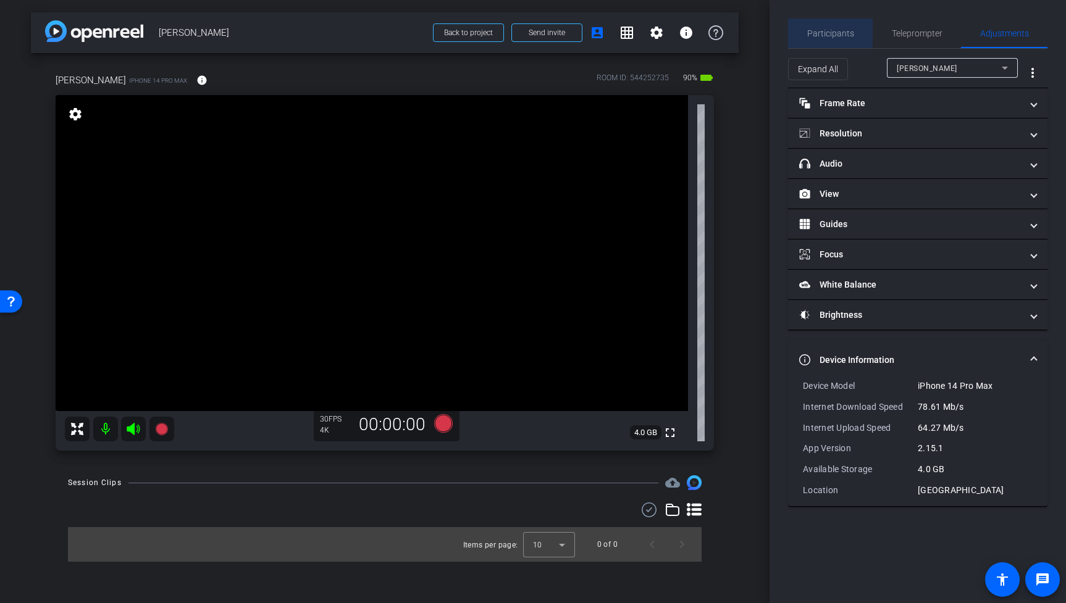
click at [822, 31] on span "Participants" at bounding box center [830, 33] width 47 height 9
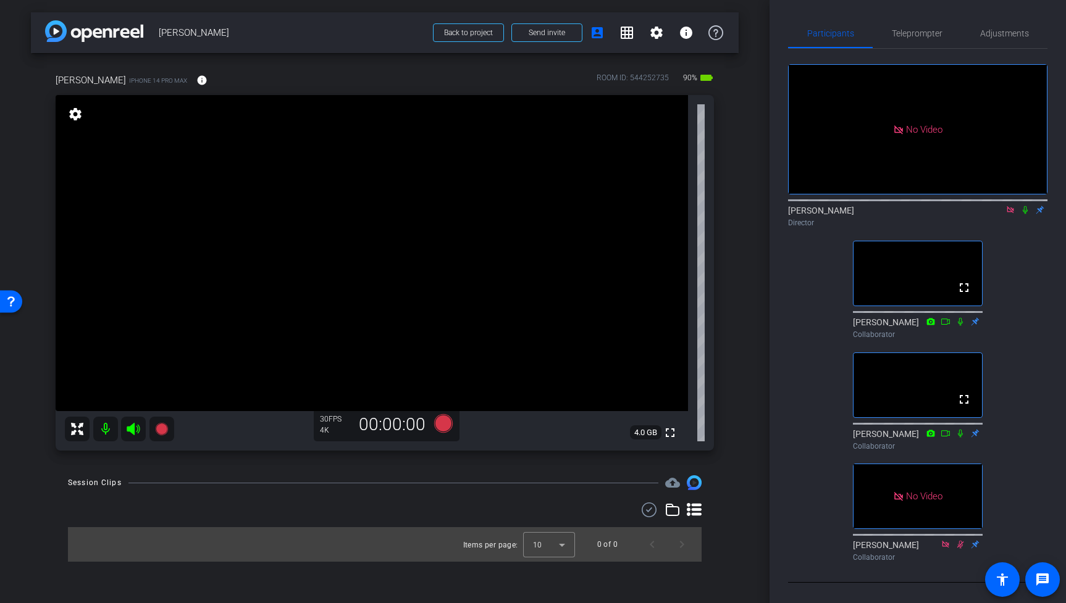
click at [384, 178] on video at bounding box center [372, 253] width 632 height 316
click at [355, 185] on video at bounding box center [372, 253] width 632 height 316
click at [345, 185] on video at bounding box center [372, 253] width 632 height 316
click at [357, 226] on video at bounding box center [372, 253] width 632 height 316
click at [349, 187] on video at bounding box center [372, 253] width 632 height 316
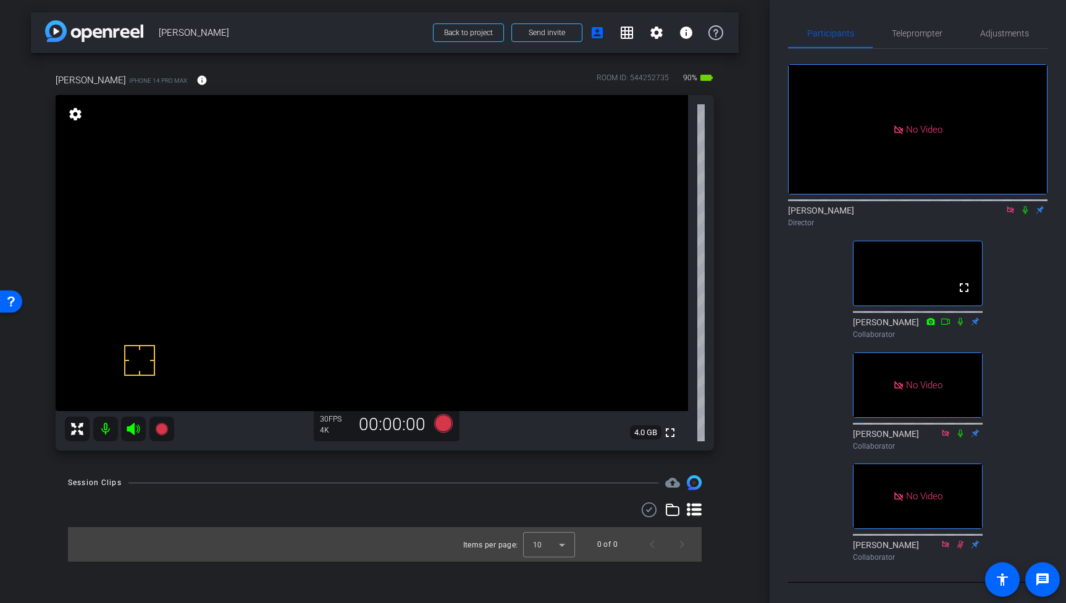
click at [384, 238] on video at bounding box center [372, 253] width 632 height 316
click at [385, 198] on video at bounding box center [372, 253] width 632 height 316
click at [374, 229] on video at bounding box center [372, 253] width 632 height 316
click at [377, 218] on video at bounding box center [372, 253] width 632 height 316
click at [342, 274] on video at bounding box center [372, 253] width 632 height 316
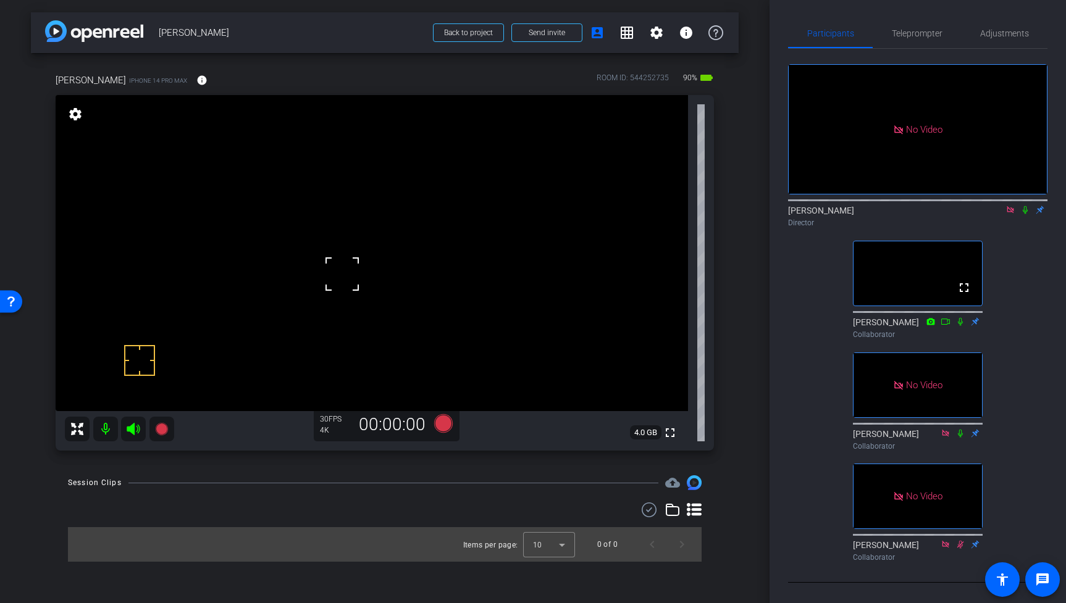
click at [343, 223] on video at bounding box center [372, 253] width 632 height 316
click at [355, 241] on video at bounding box center [372, 253] width 632 height 316
click at [353, 219] on video at bounding box center [372, 253] width 632 height 316
click at [364, 220] on video at bounding box center [372, 253] width 632 height 316
click at [382, 236] on video at bounding box center [372, 253] width 632 height 316
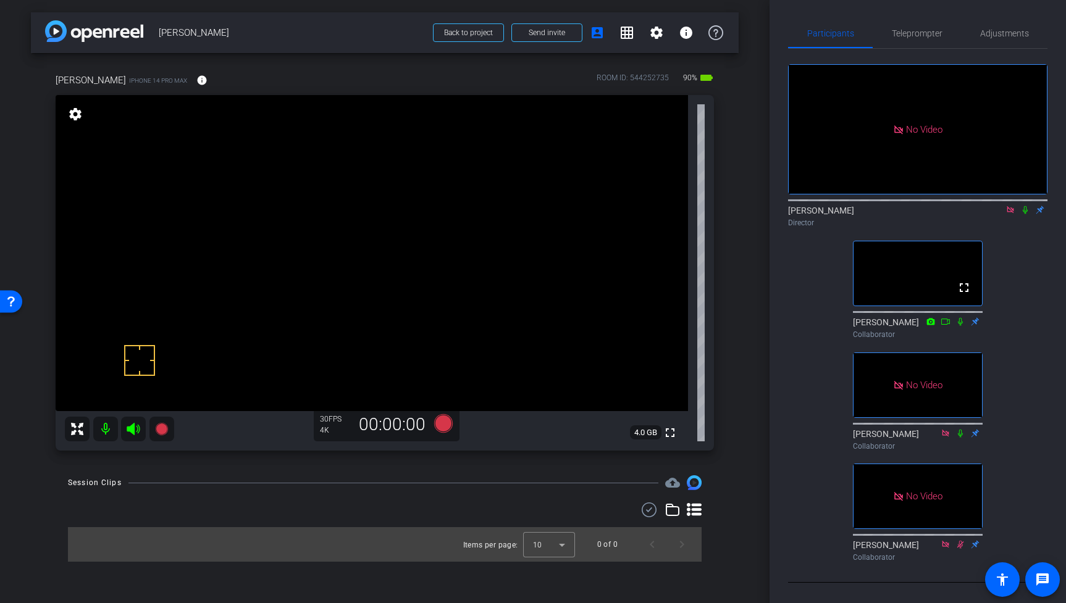
click at [374, 237] on video at bounding box center [372, 253] width 632 height 316
click at [390, 237] on video at bounding box center [372, 253] width 632 height 316
click at [1011, 33] on span "Adjustments" at bounding box center [1004, 33] width 49 height 9
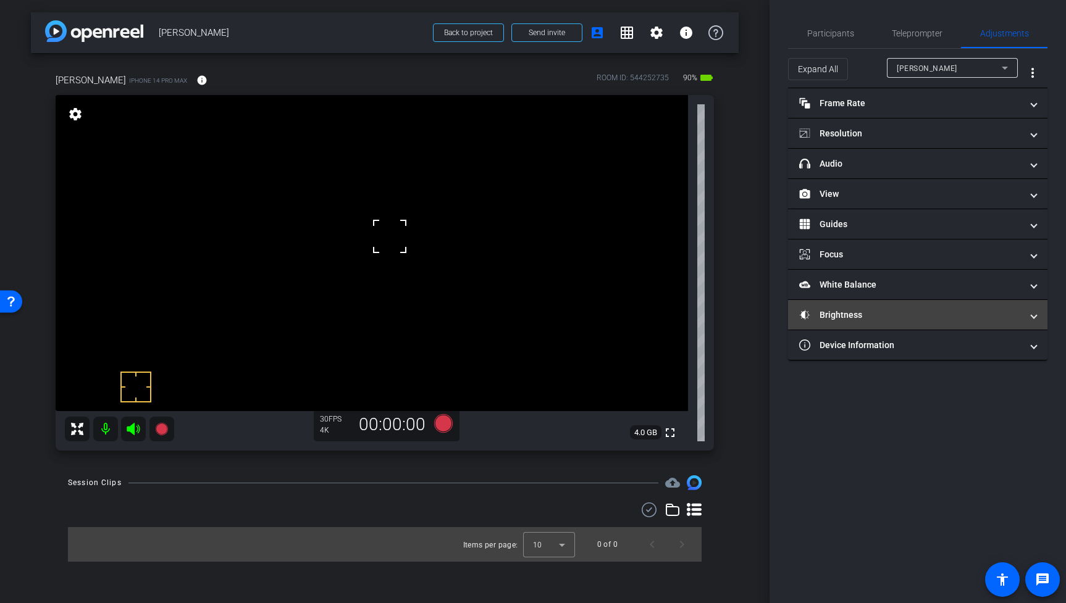
click at [873, 318] on mat-panel-title "Brightness" at bounding box center [910, 315] width 222 height 13
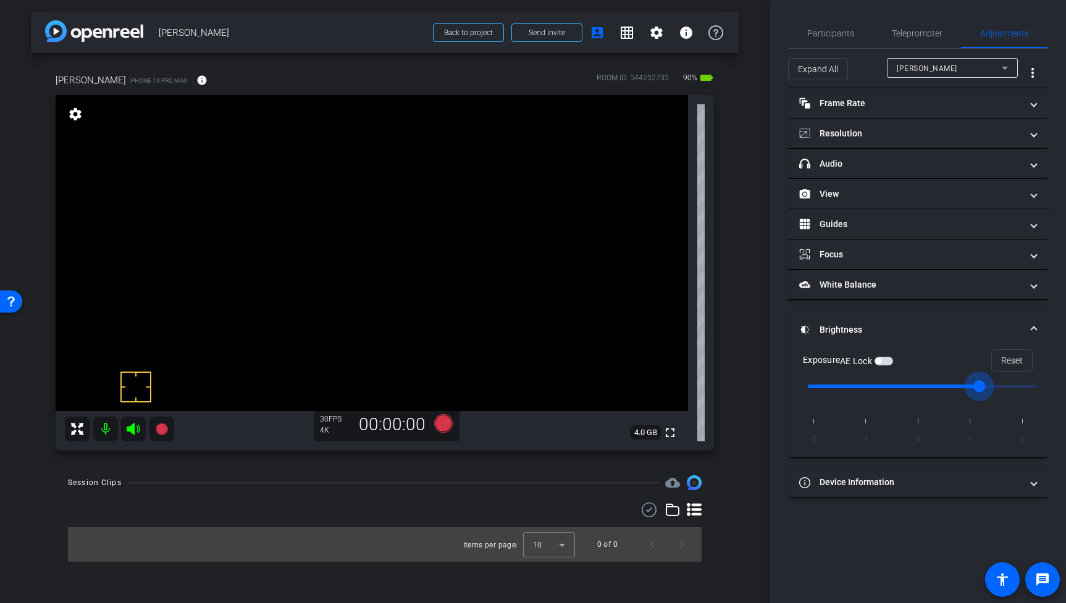
drag, startPoint x: 925, startPoint y: 389, endPoint x: 953, endPoint y: 383, distance: 29.1
type input "1"
click at [953, 383] on input "range" at bounding box center [923, 386] width 256 height 27
click at [392, 240] on video at bounding box center [372, 253] width 632 height 316
click at [371, 224] on video at bounding box center [372, 253] width 632 height 316
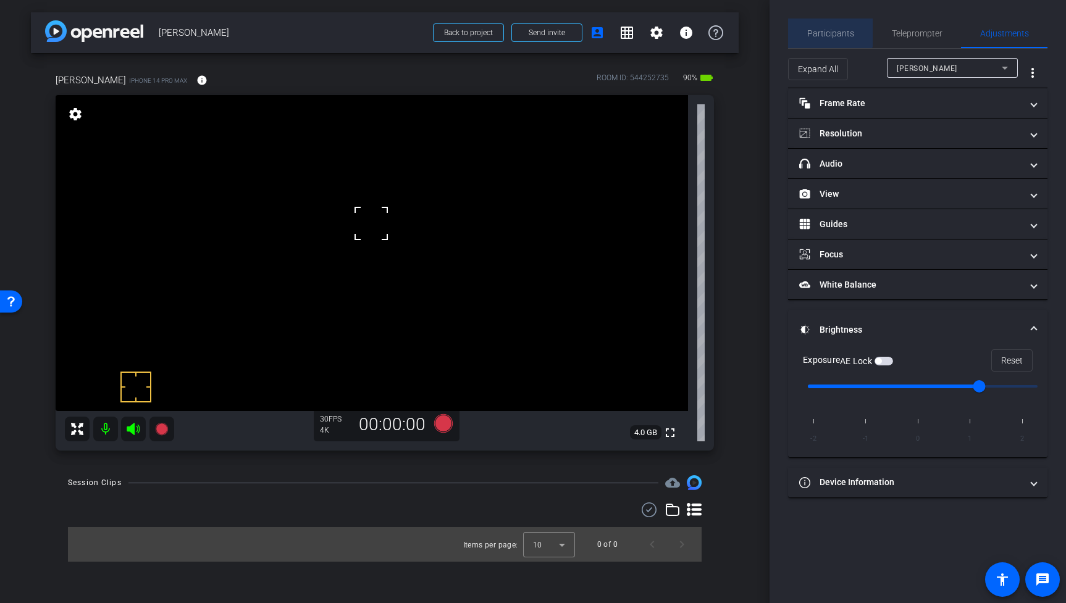
click at [828, 30] on span "Participants" at bounding box center [830, 33] width 47 height 9
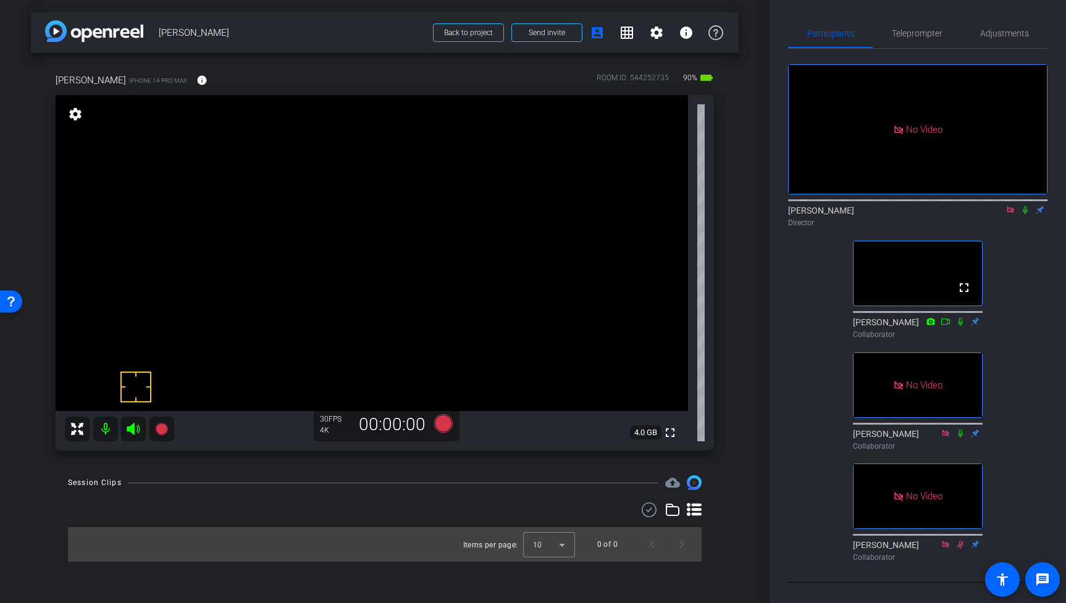
click at [381, 238] on video at bounding box center [372, 253] width 632 height 316
click at [1025, 206] on icon at bounding box center [1025, 210] width 10 height 9
click at [384, 251] on video at bounding box center [372, 253] width 632 height 316
click at [378, 237] on div at bounding box center [383, 250] width 31 height 31
click at [1026, 206] on icon at bounding box center [1025, 210] width 10 height 9
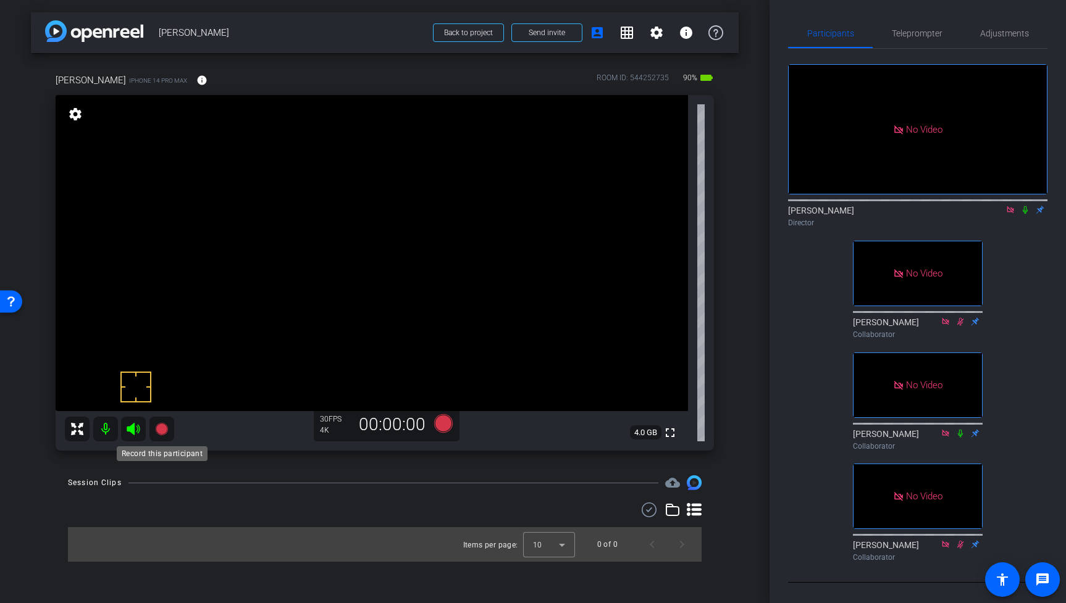
click at [159, 430] on icon at bounding box center [161, 429] width 12 height 12
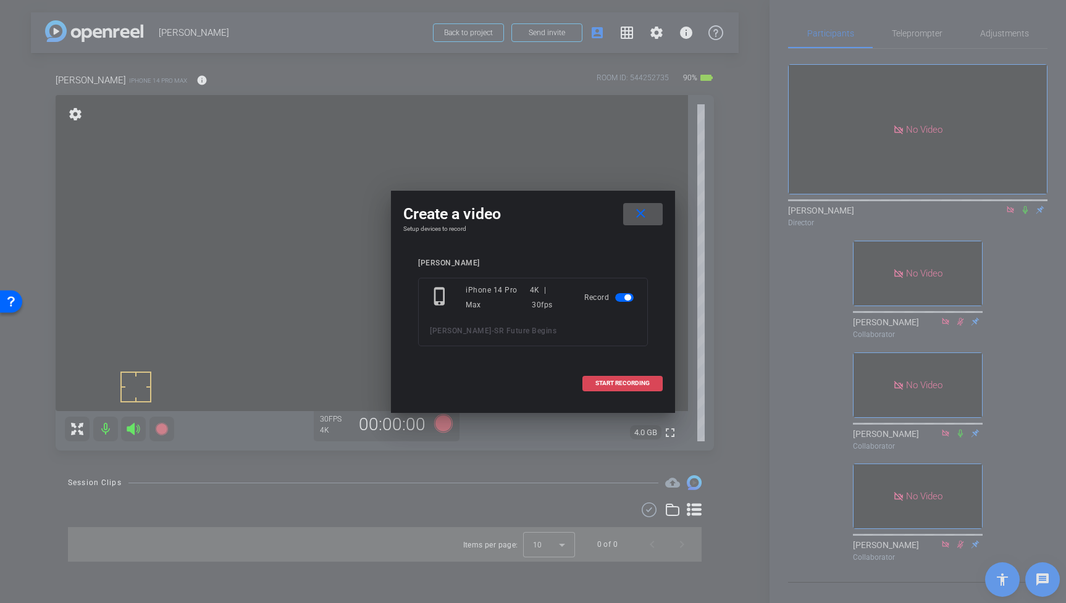
click at [619, 378] on span at bounding box center [622, 384] width 79 height 30
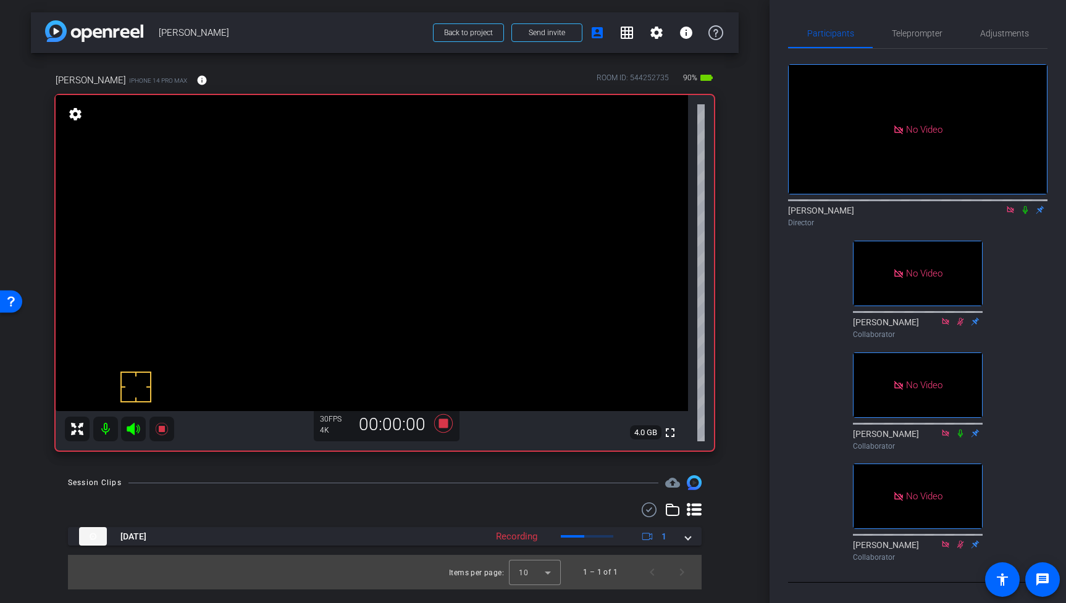
click at [1027, 206] on icon at bounding box center [1025, 210] width 10 height 9
click at [162, 428] on icon at bounding box center [161, 429] width 12 height 12
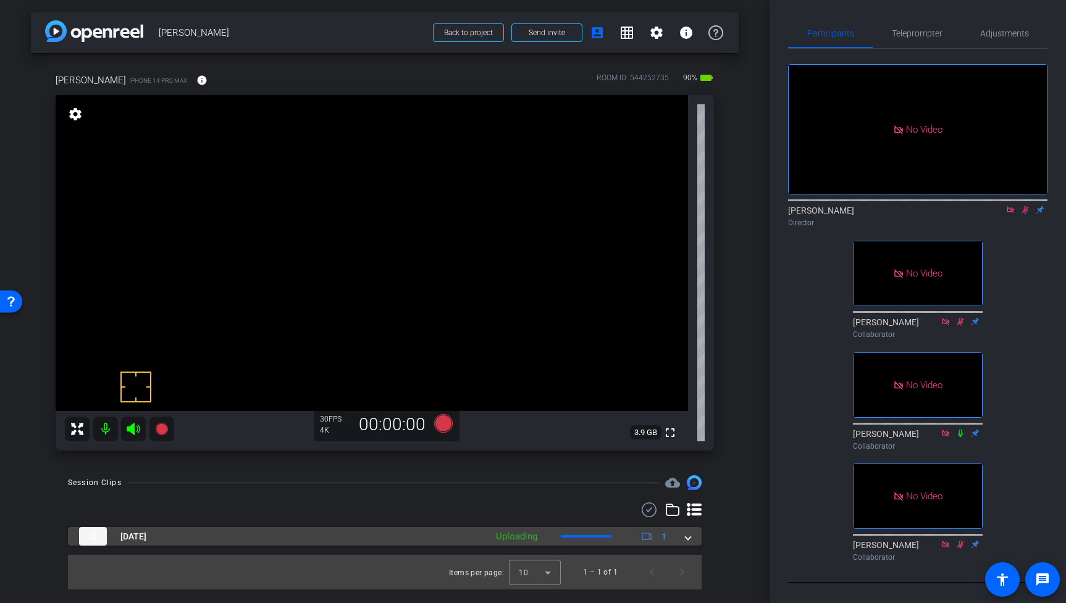
click at [685, 538] on div "[DATE] Uploading 1" at bounding box center [382, 536] width 607 height 19
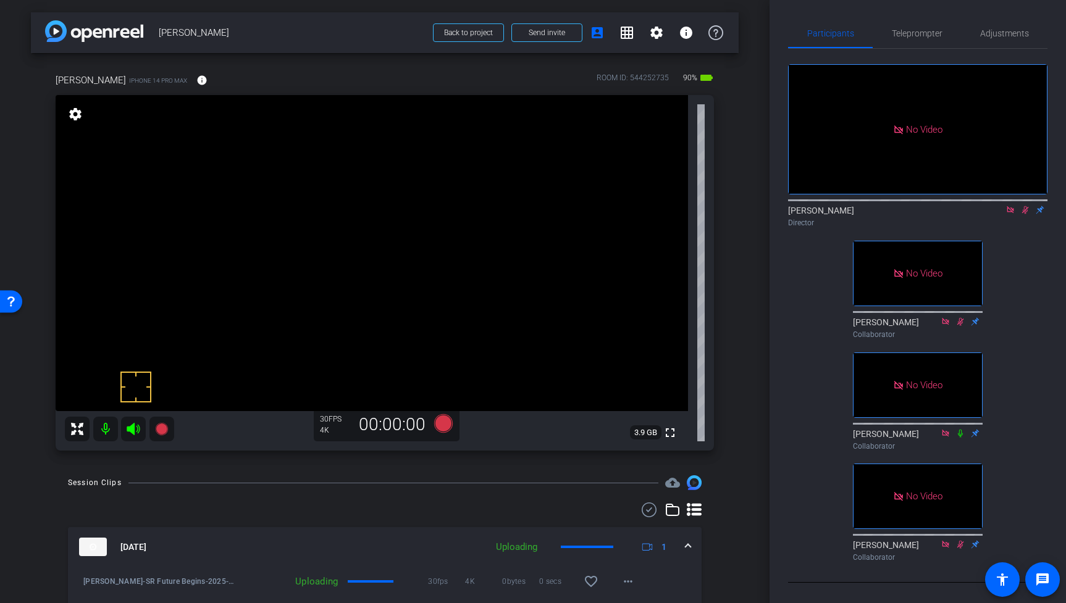
click at [1027, 206] on icon at bounding box center [1025, 210] width 10 height 9
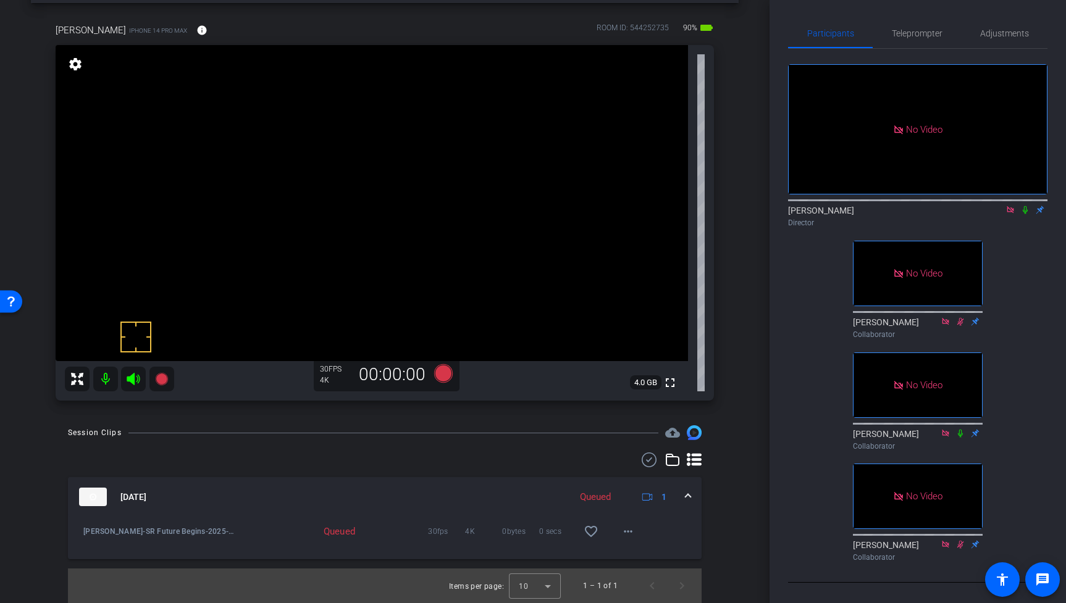
click at [1025, 206] on icon at bounding box center [1025, 210] width 10 height 9
click at [98, 494] on img at bounding box center [93, 497] width 28 height 19
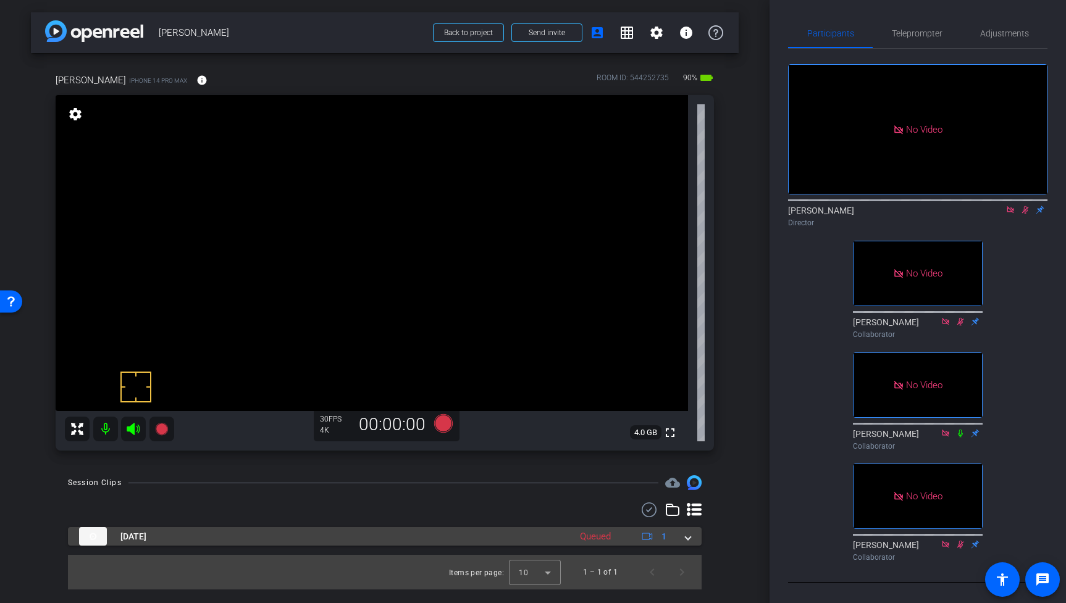
scroll to position [0, 0]
click at [689, 537] on span at bounding box center [688, 537] width 5 height 13
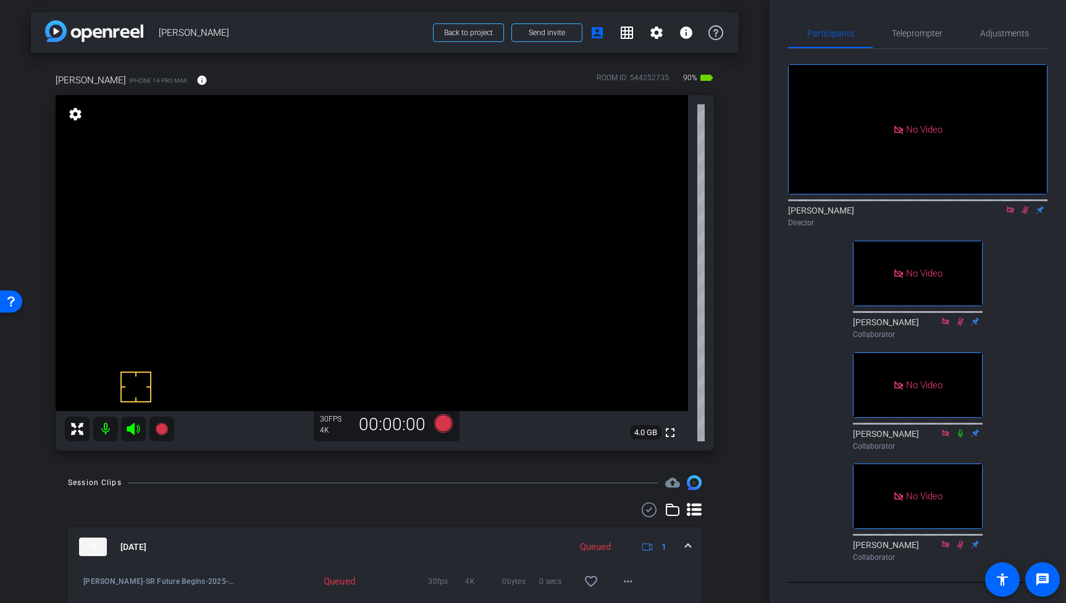
scroll to position [50, 0]
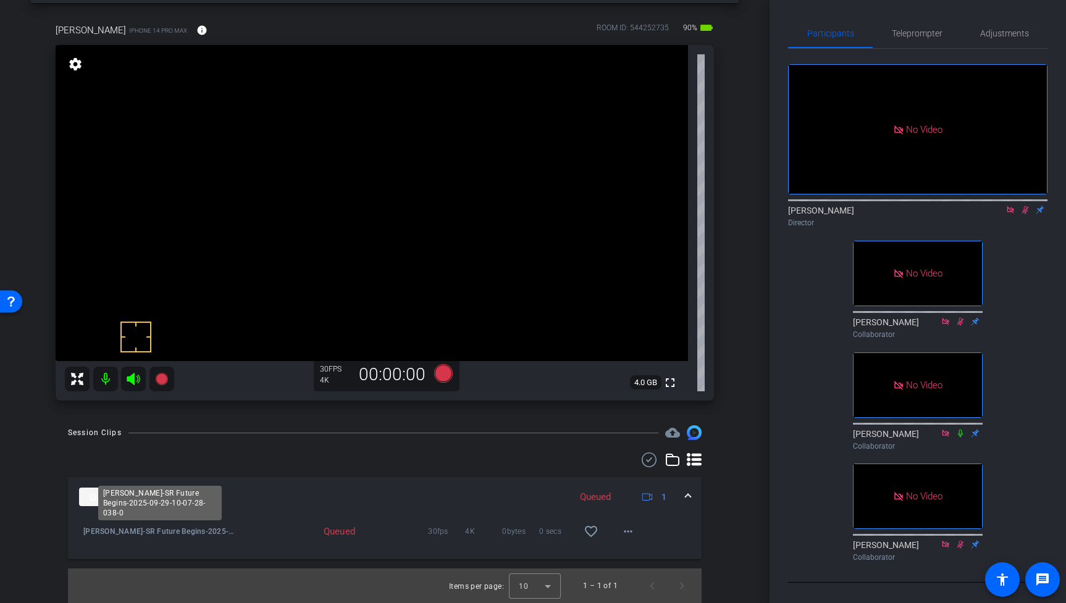
click at [199, 534] on span "[PERSON_NAME]-SR Future Begins-2025-09-29-10-07-28-038-0" at bounding box center [160, 532] width 154 height 12
click at [1027, 206] on icon at bounding box center [1025, 210] width 10 height 9
click at [629, 533] on mat-icon "more_horiz" at bounding box center [628, 531] width 15 height 15
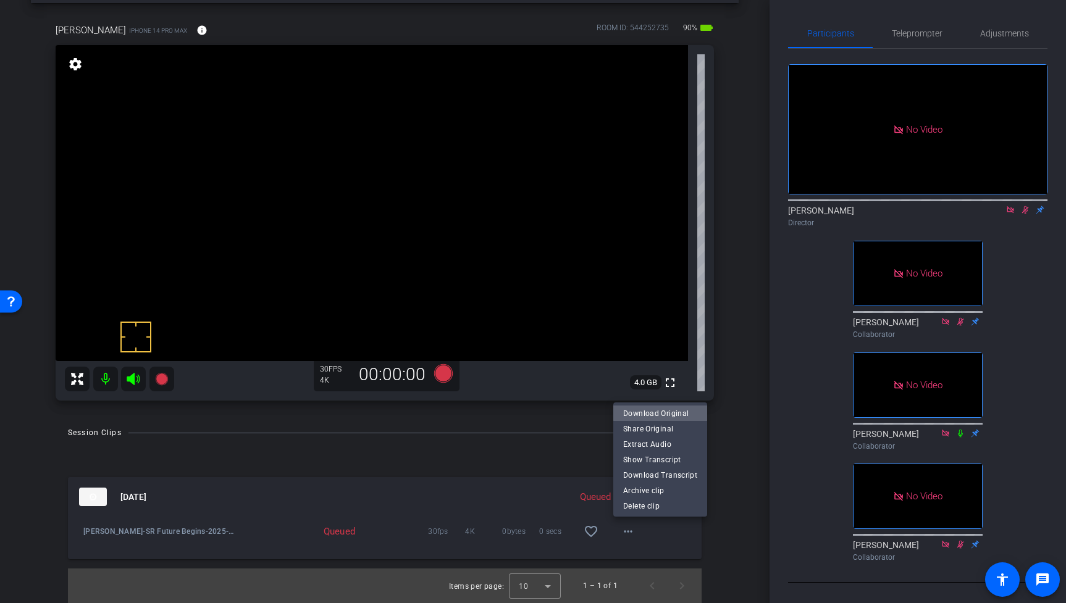
click at [676, 412] on span "Download Original" at bounding box center [660, 413] width 74 height 15
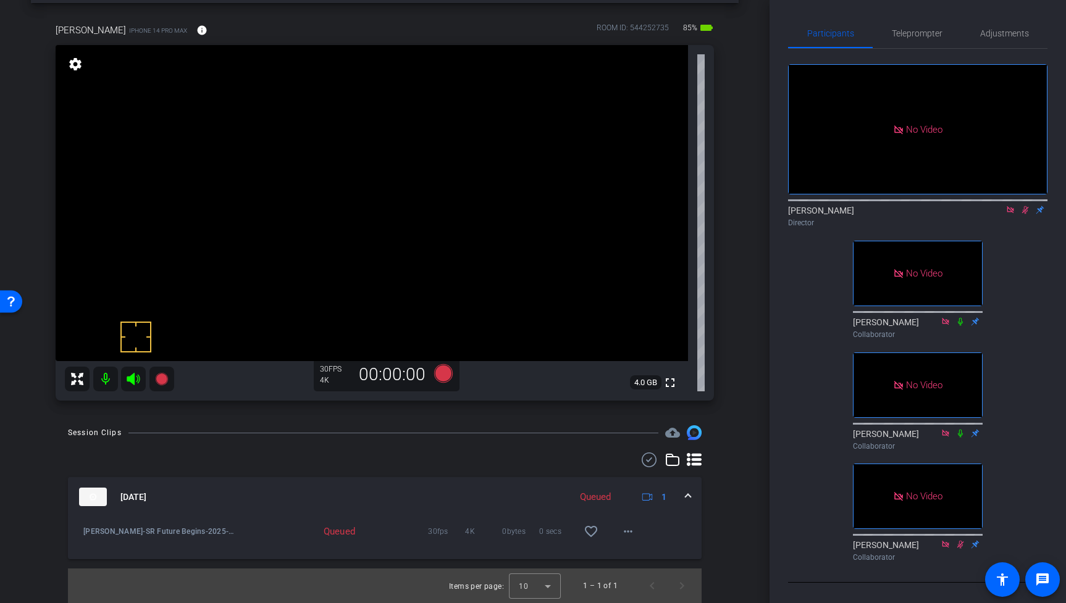
click at [1027, 206] on icon at bounding box center [1025, 210] width 7 height 8
click at [387, 201] on video at bounding box center [372, 203] width 632 height 316
click at [1025, 206] on icon at bounding box center [1025, 210] width 10 height 9
click at [161, 378] on icon at bounding box center [161, 379] width 12 height 12
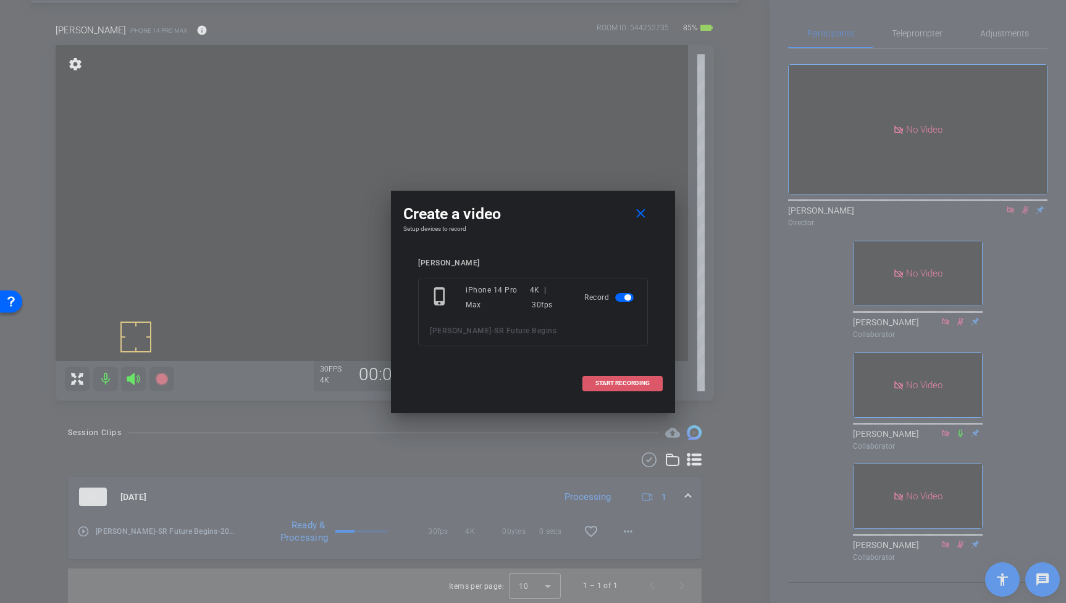
click at [625, 381] on span "START RECORDING" at bounding box center [622, 383] width 54 height 6
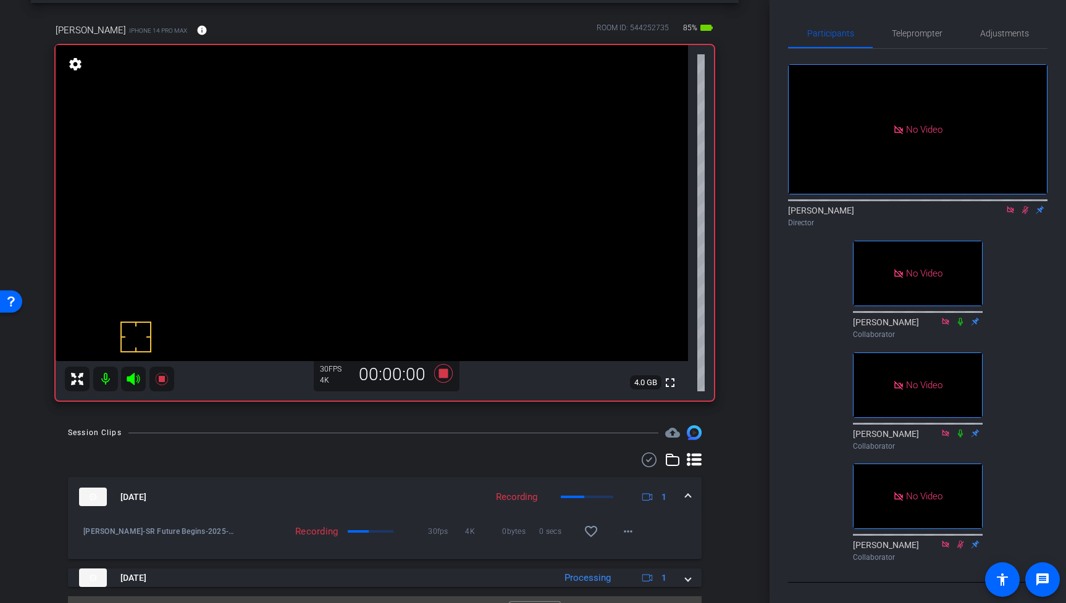
click at [393, 174] on video at bounding box center [372, 203] width 632 height 316
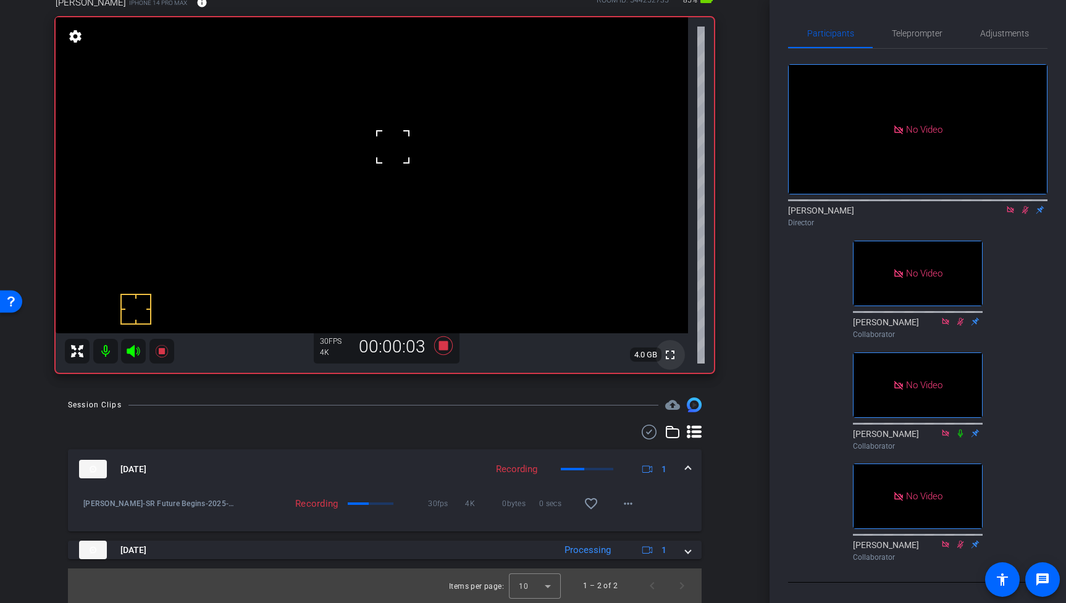
scroll to position [56, 0]
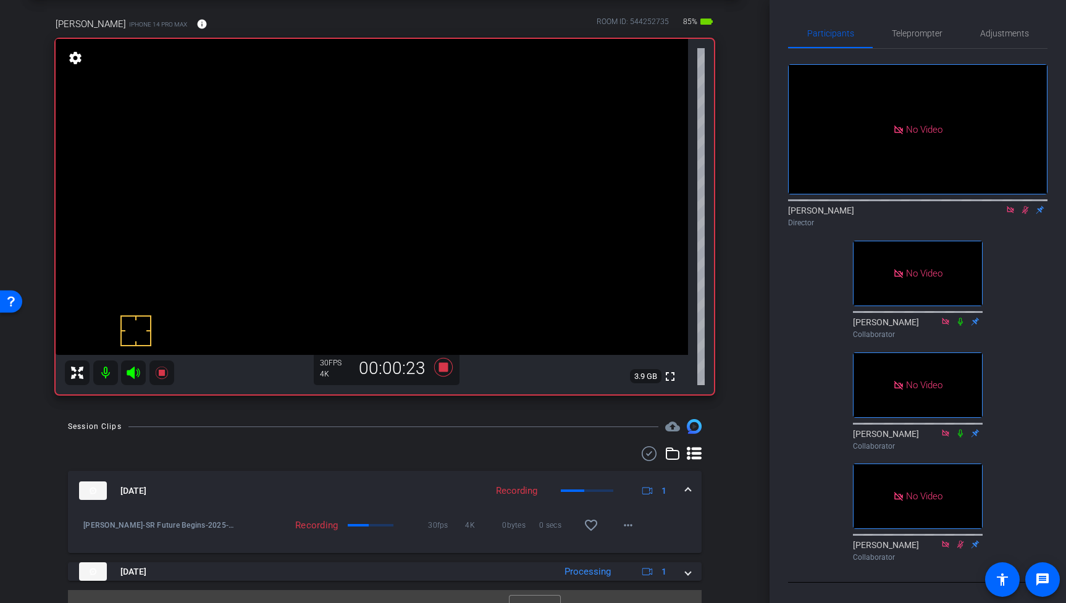
click at [405, 208] on video at bounding box center [372, 197] width 632 height 316
click at [389, 196] on video at bounding box center [372, 197] width 632 height 316
click at [403, 201] on video at bounding box center [372, 197] width 632 height 316
click at [403, 199] on video at bounding box center [372, 197] width 632 height 316
click at [689, 485] on span at bounding box center [688, 491] width 5 height 13
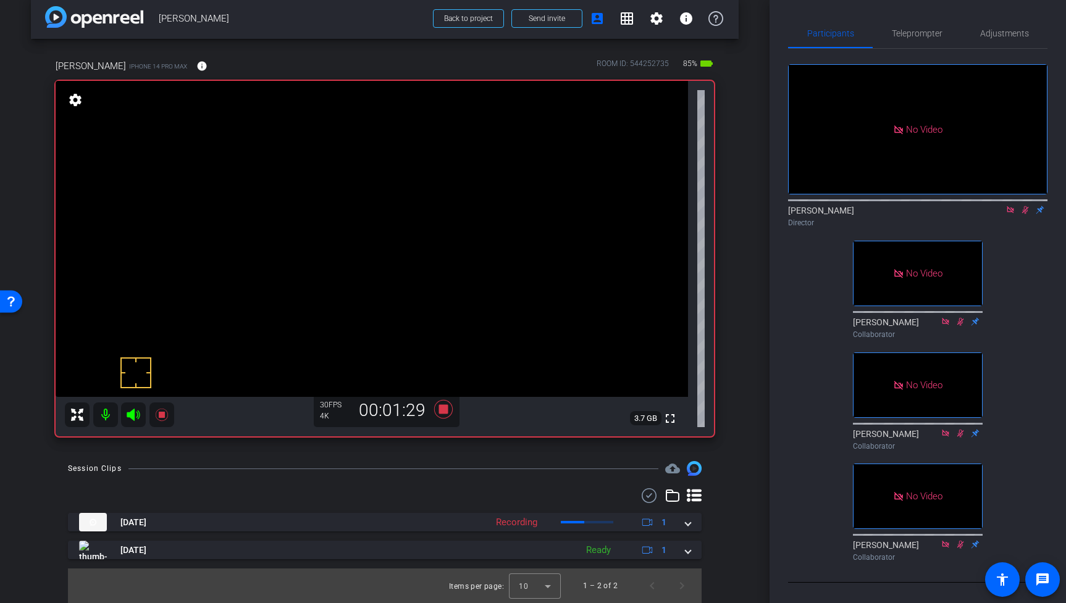
scroll to position [14, 0]
click at [392, 236] on video at bounding box center [372, 239] width 632 height 316
click at [161, 414] on icon at bounding box center [161, 415] width 12 height 12
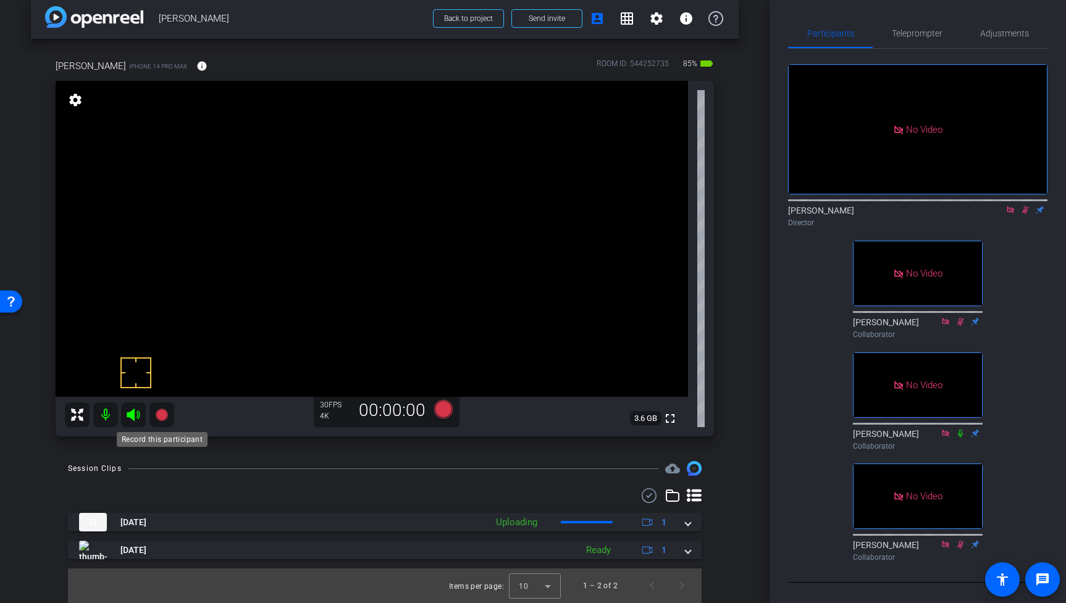
click at [159, 415] on icon at bounding box center [161, 415] width 12 height 12
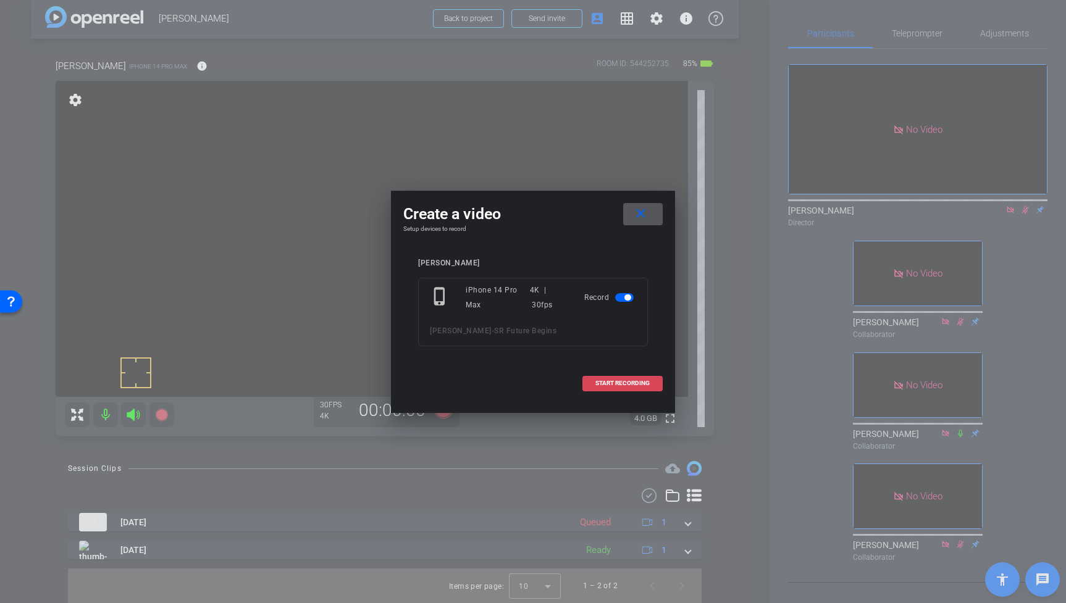
click at [637, 382] on span "START RECORDING" at bounding box center [622, 383] width 54 height 6
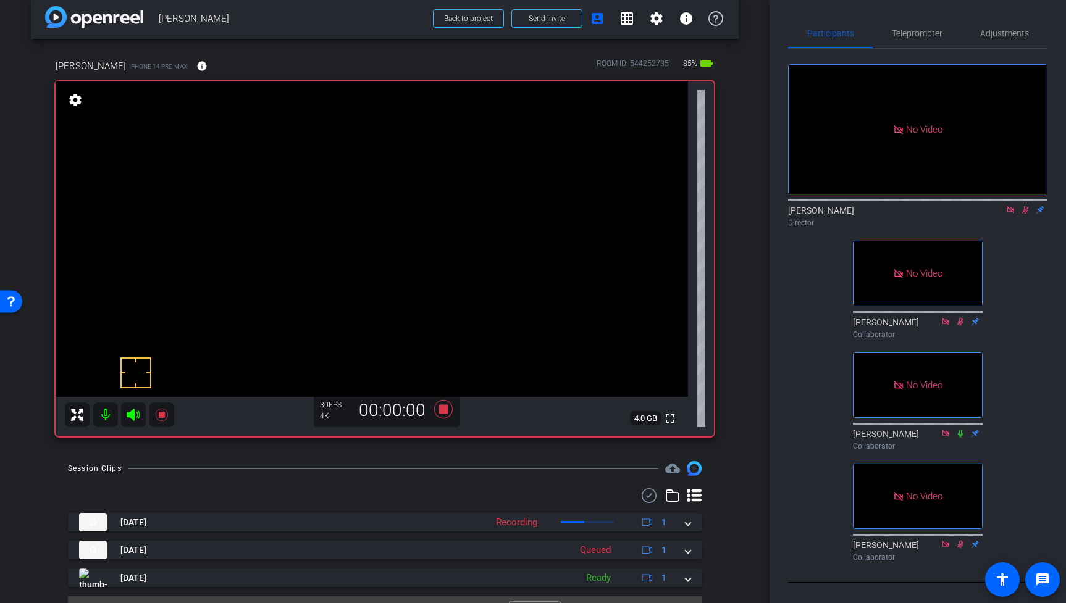
click at [398, 246] on video at bounding box center [372, 239] width 632 height 316
click at [398, 235] on video at bounding box center [372, 239] width 632 height 316
click at [164, 413] on icon at bounding box center [161, 415] width 12 height 12
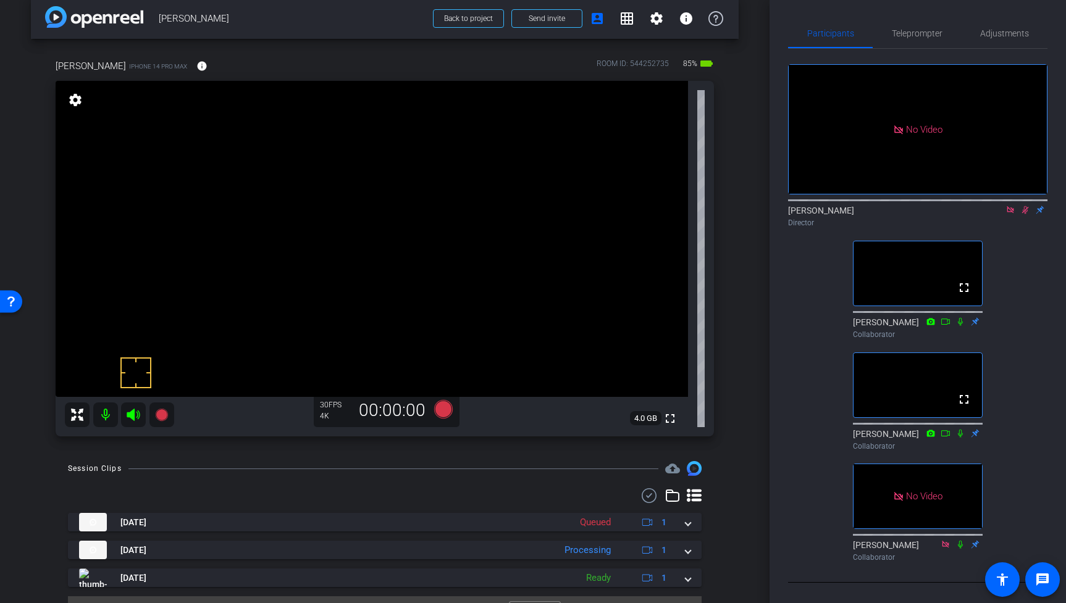
click at [1011, 206] on icon at bounding box center [1010, 209] width 7 height 7
click at [1012, 214] on icon at bounding box center [1011, 210] width 10 height 9
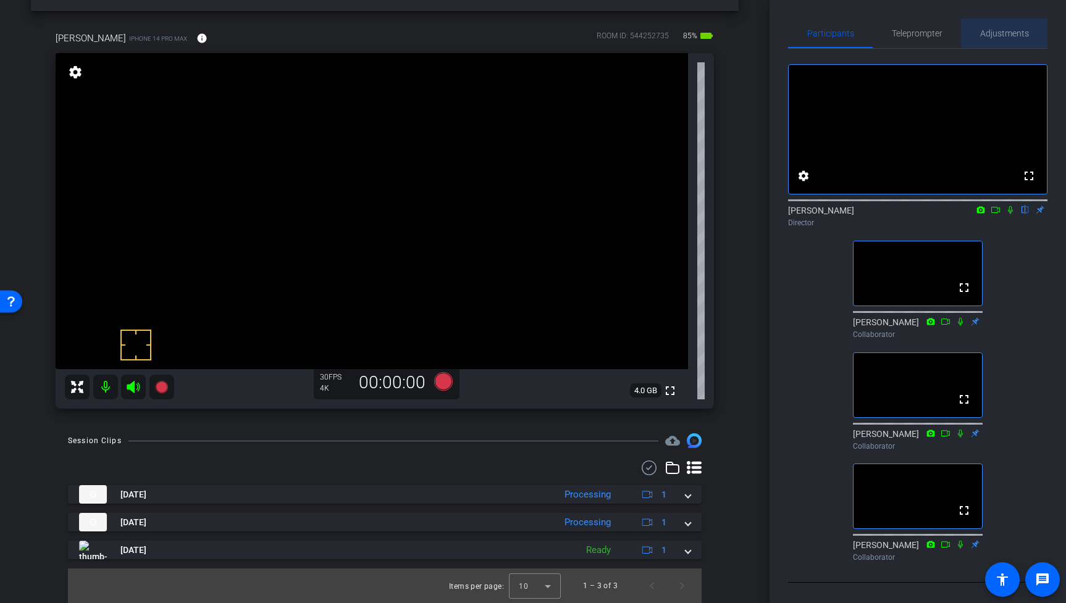
click at [1009, 33] on span "Adjustments" at bounding box center [1004, 33] width 49 height 9
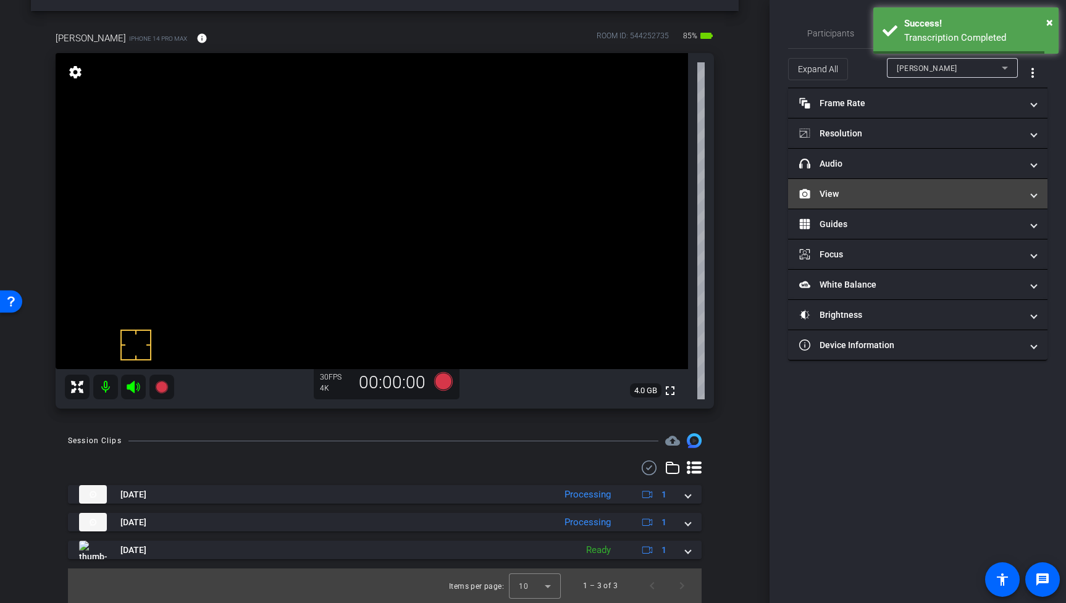
click at [894, 187] on mat-expansion-panel-header "View" at bounding box center [917, 194] width 259 height 30
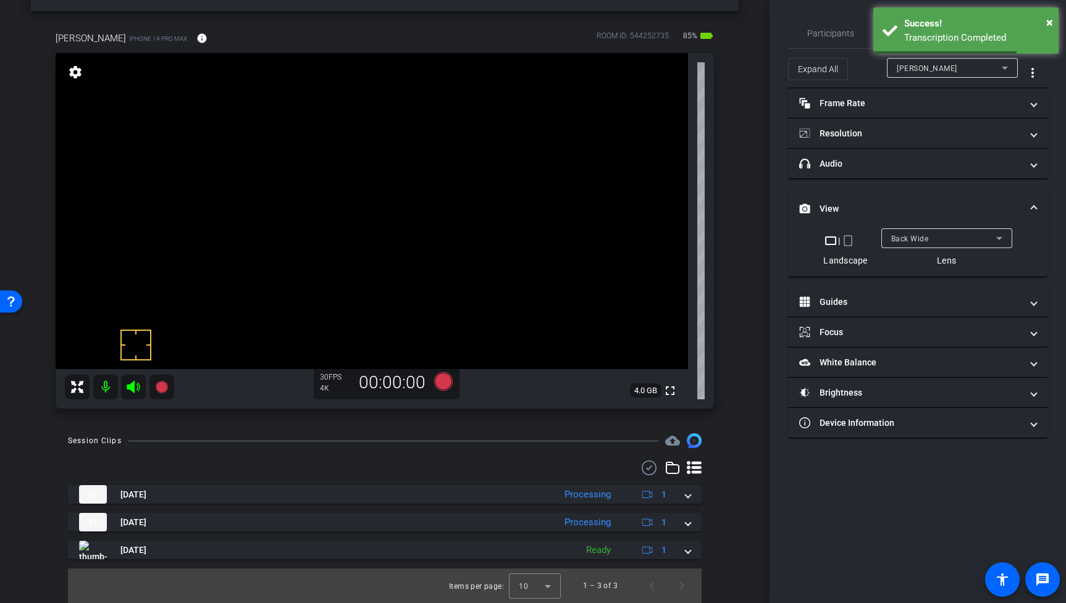
click at [912, 229] on div "Back Wide" at bounding box center [946, 239] width 111 height 20
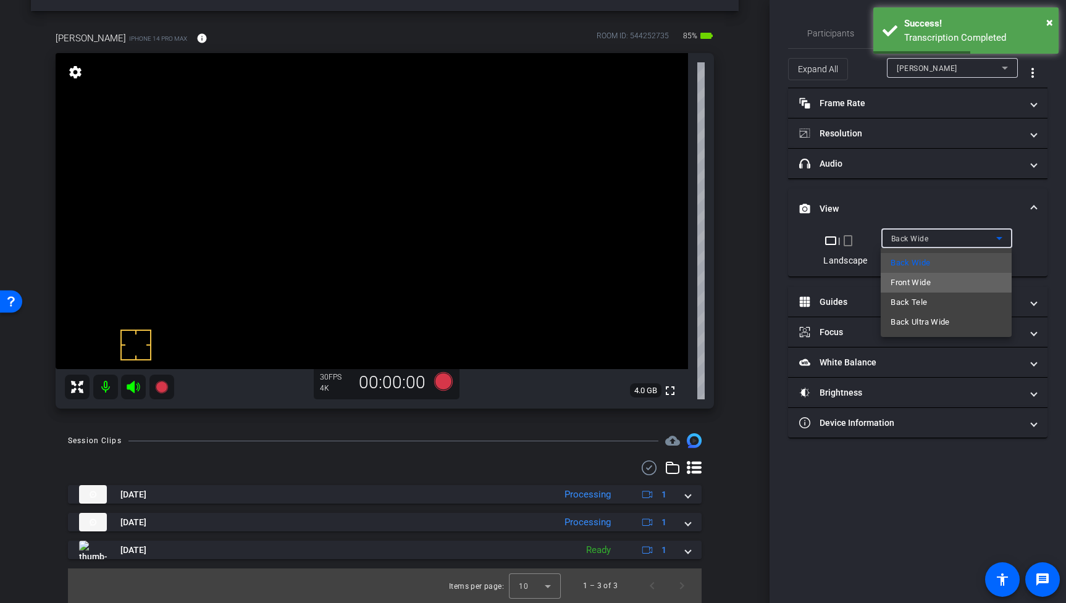
click at [916, 281] on span "Front Wide" at bounding box center [911, 282] width 40 height 15
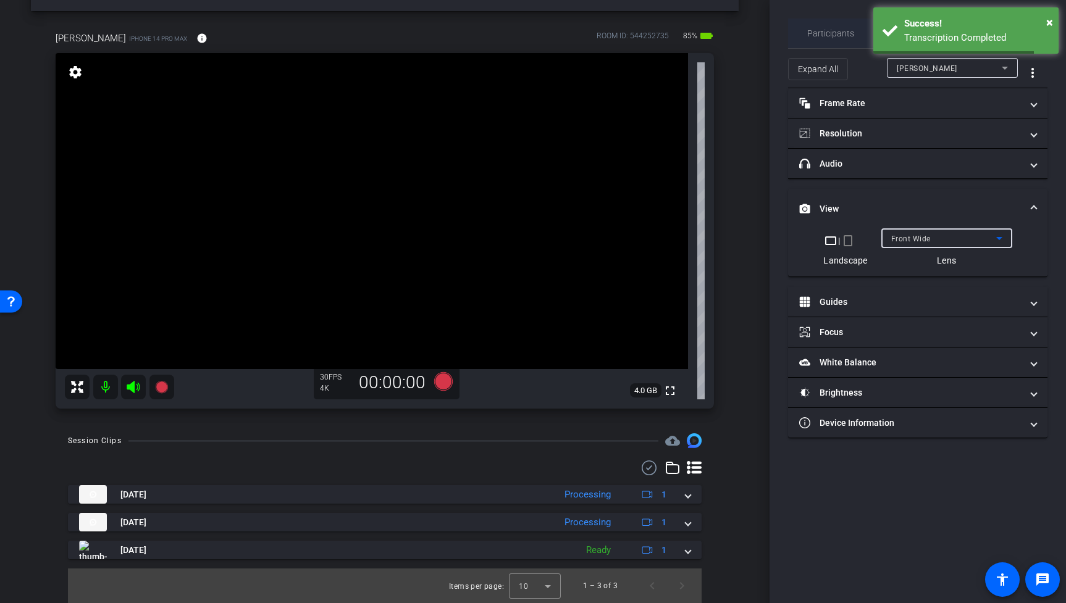
click at [832, 37] on span "Participants" at bounding box center [830, 33] width 47 height 9
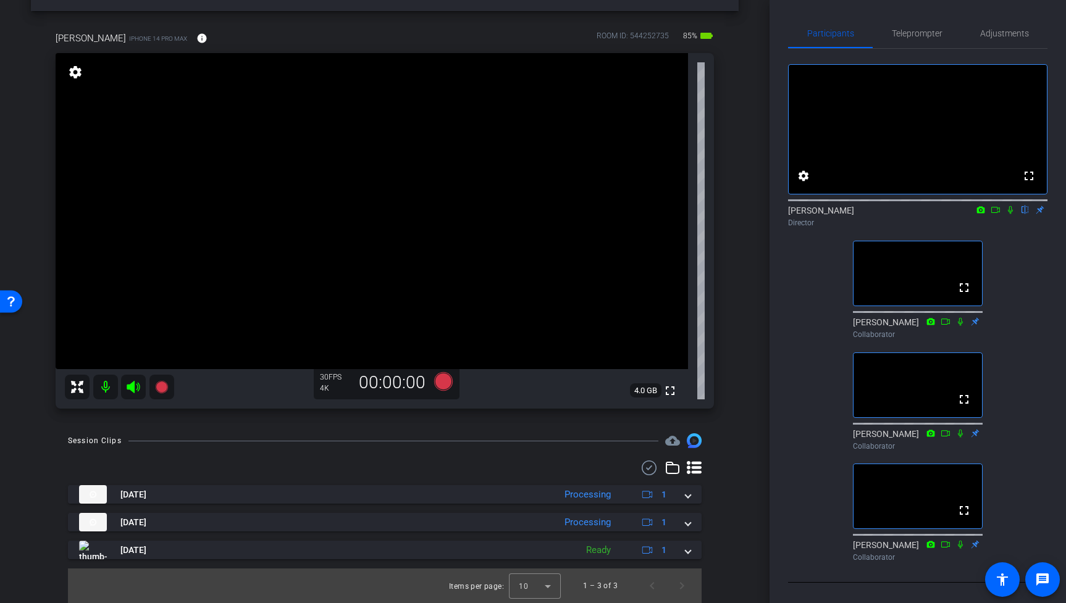
click at [445, 211] on video at bounding box center [372, 211] width 632 height 316
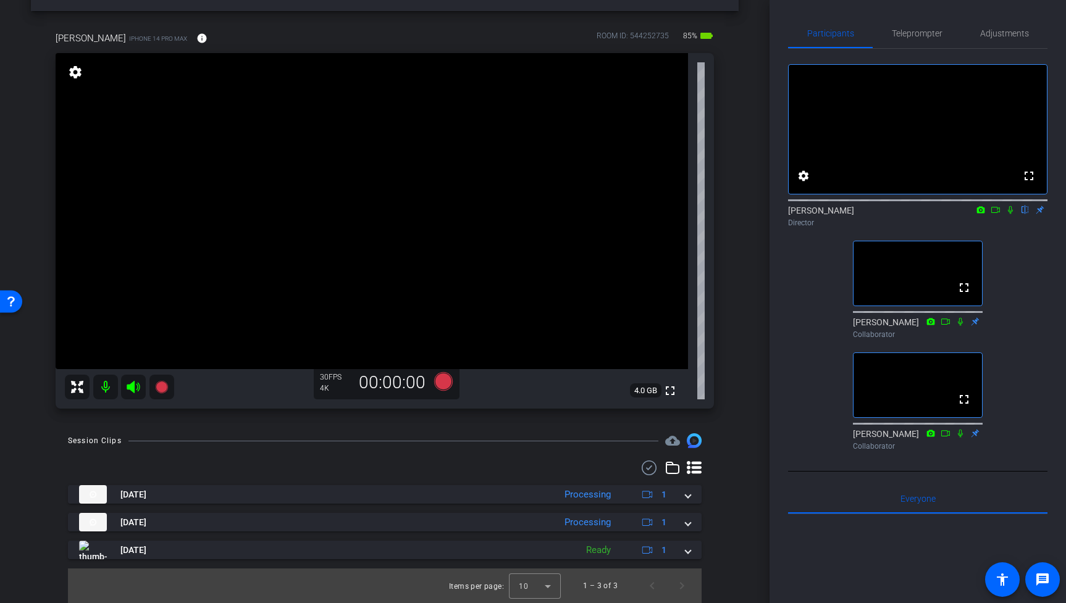
scroll to position [0, 0]
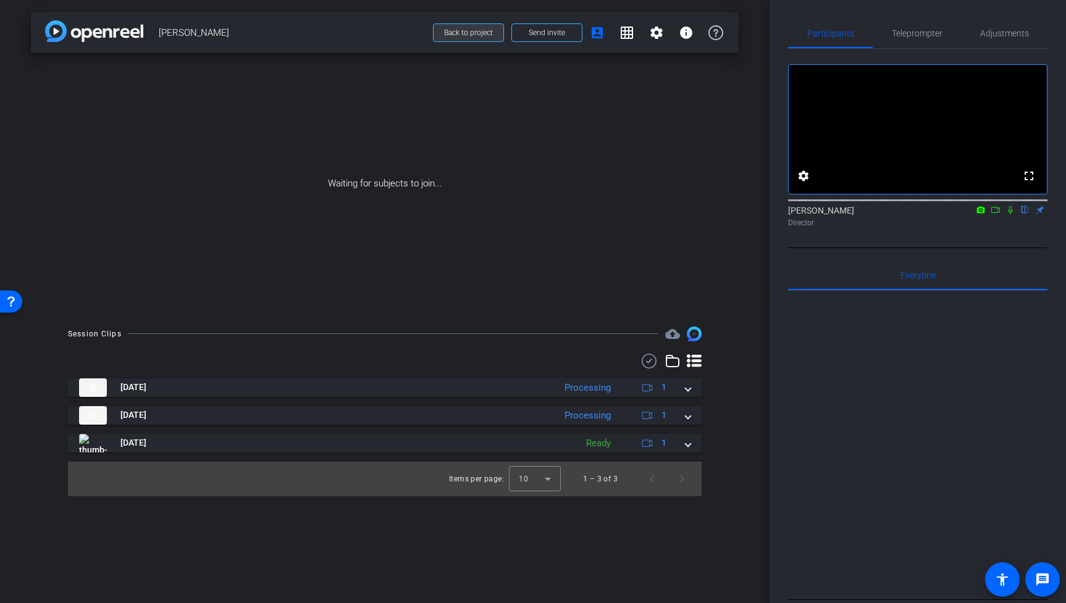
click at [481, 28] on span at bounding box center [469, 33] width 70 height 30
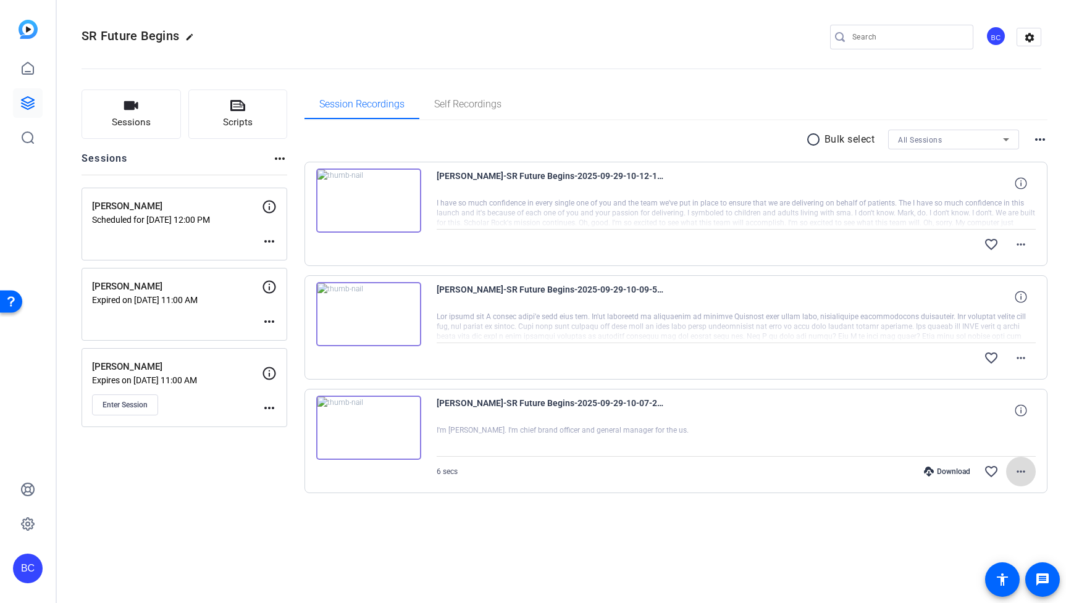
click at [1023, 469] on mat-icon "more_horiz" at bounding box center [1021, 471] width 15 height 15
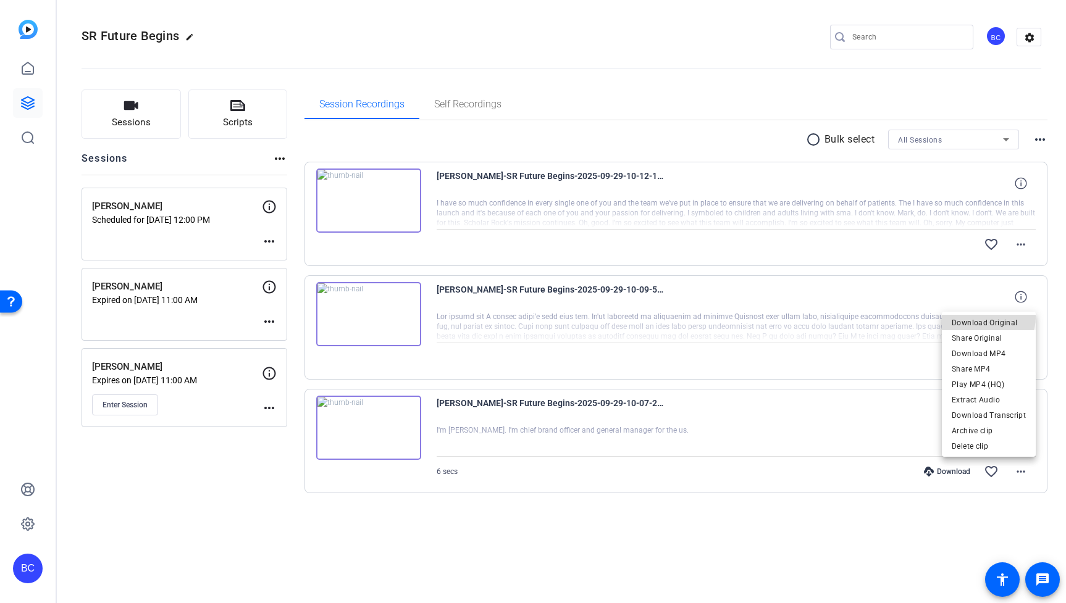
click at [984, 317] on span "Download Original" at bounding box center [989, 323] width 74 height 15
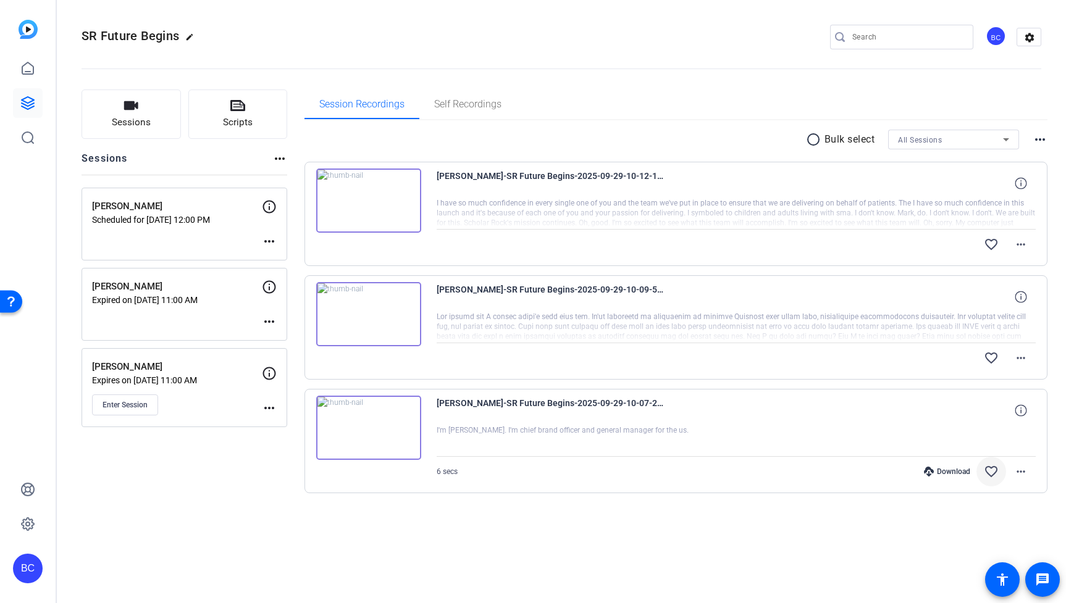
click at [997, 471] on mat-icon "favorite_border" at bounding box center [991, 471] width 15 height 15
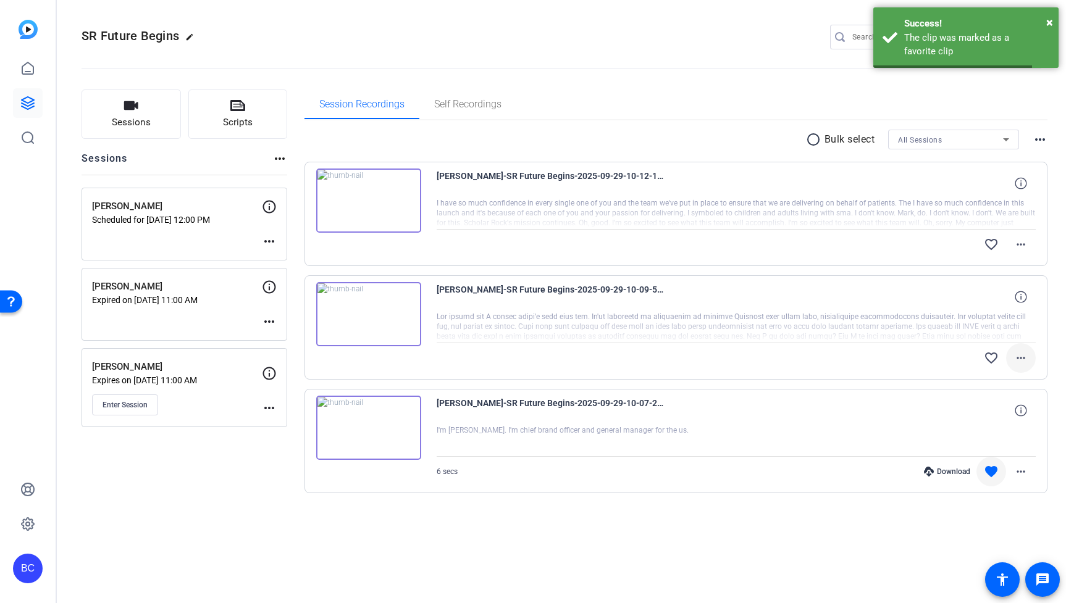
click at [1025, 359] on mat-icon "more_horiz" at bounding box center [1021, 358] width 15 height 15
click at [992, 383] on span "Download Original" at bounding box center [989, 384] width 74 height 15
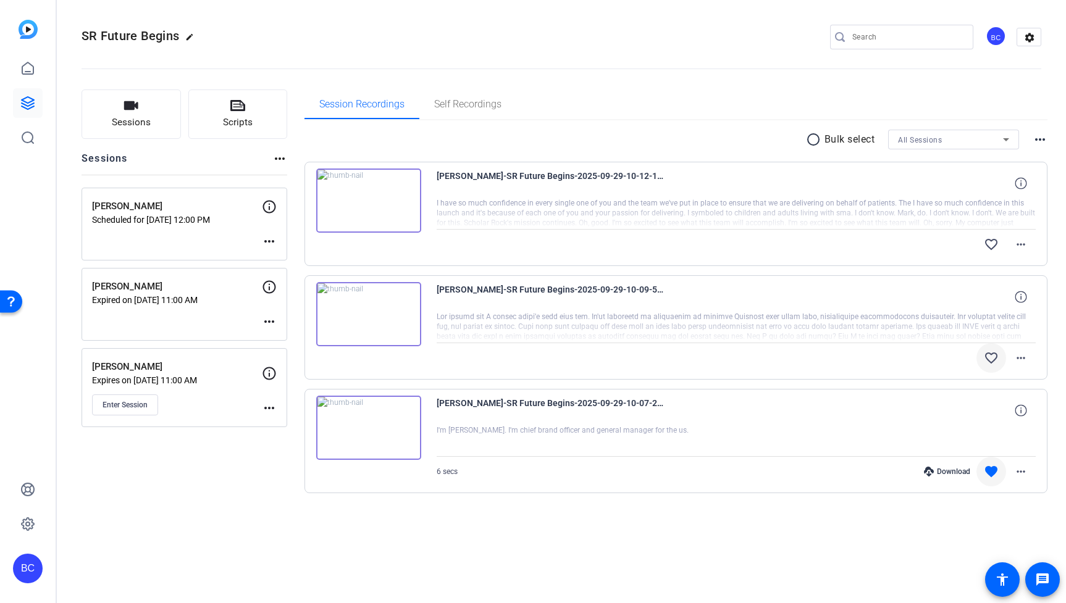
click at [990, 356] on mat-icon "favorite_border" at bounding box center [991, 358] width 15 height 15
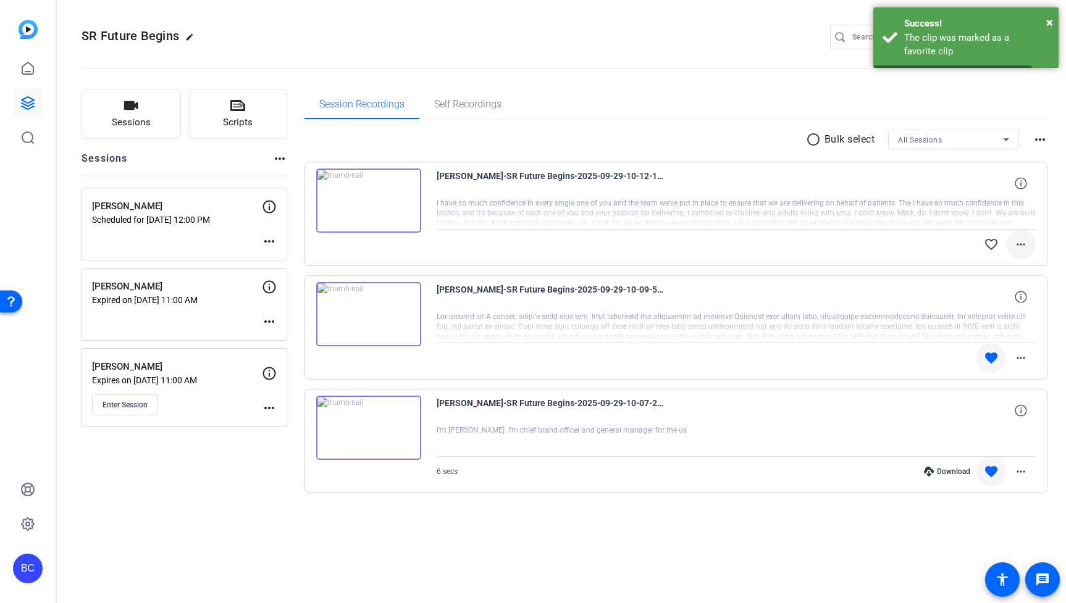
click at [1018, 246] on mat-icon "more_horiz" at bounding box center [1021, 244] width 15 height 15
click at [981, 269] on span "Download Original" at bounding box center [989, 270] width 74 height 15
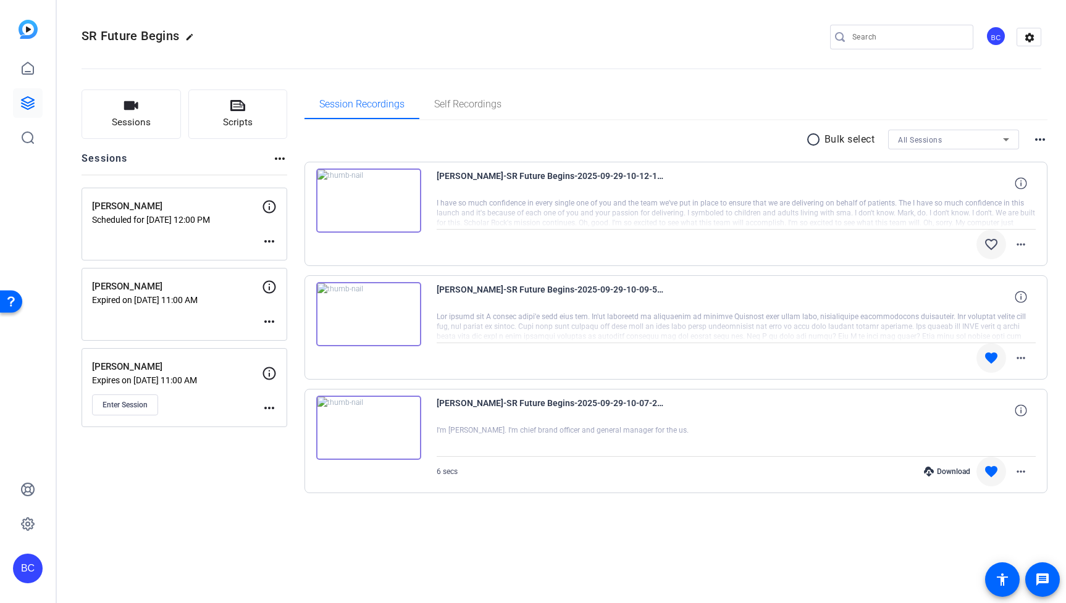
click at [993, 245] on mat-icon "favorite_border" at bounding box center [991, 244] width 15 height 15
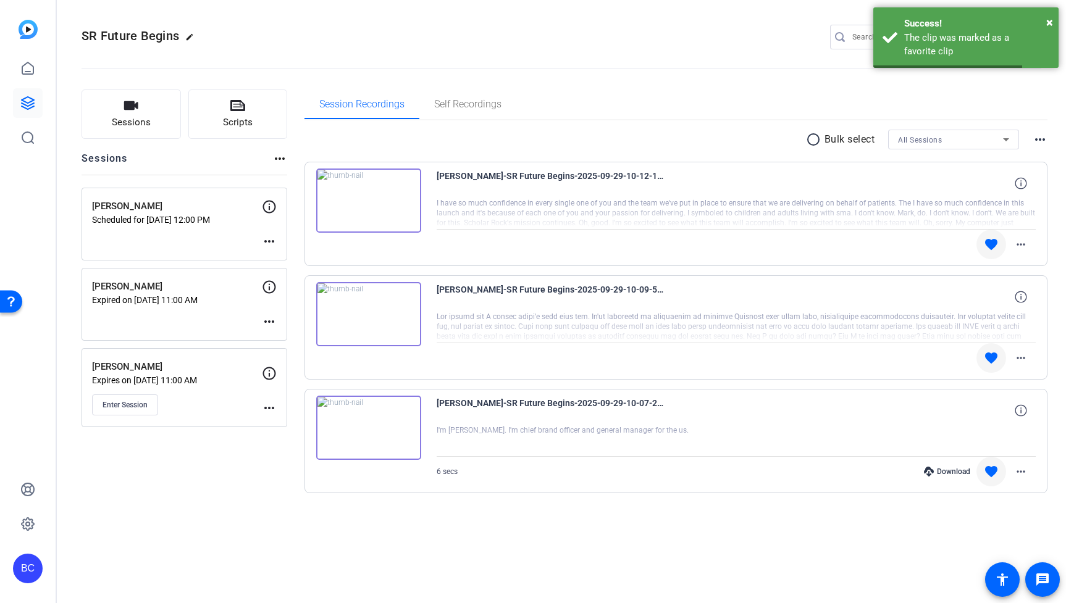
click at [779, 117] on div "Session Recordings Self Recordings" at bounding box center [676, 105] width 744 height 30
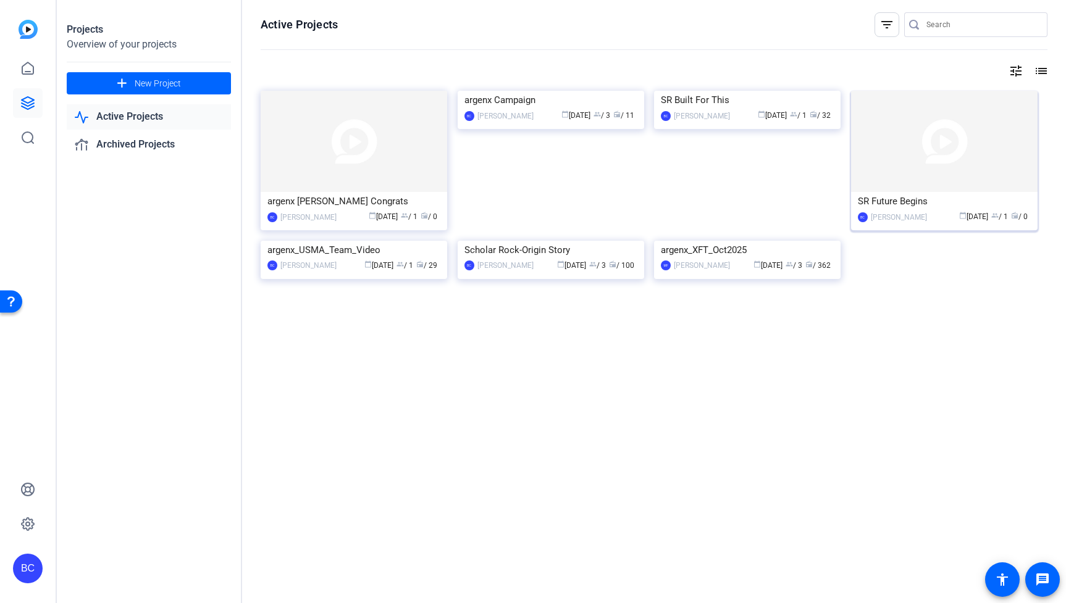
click at [1017, 175] on img at bounding box center [944, 141] width 187 height 101
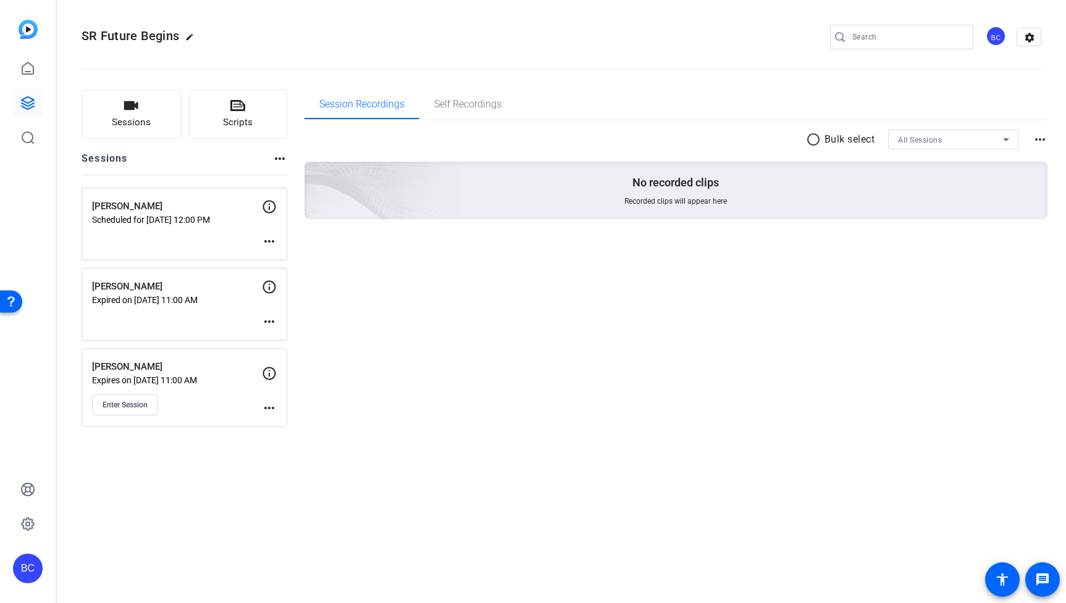
click at [269, 241] on mat-icon "more_horiz" at bounding box center [269, 241] width 15 height 15
click at [301, 261] on span "Edit Session" at bounding box center [300, 260] width 56 height 15
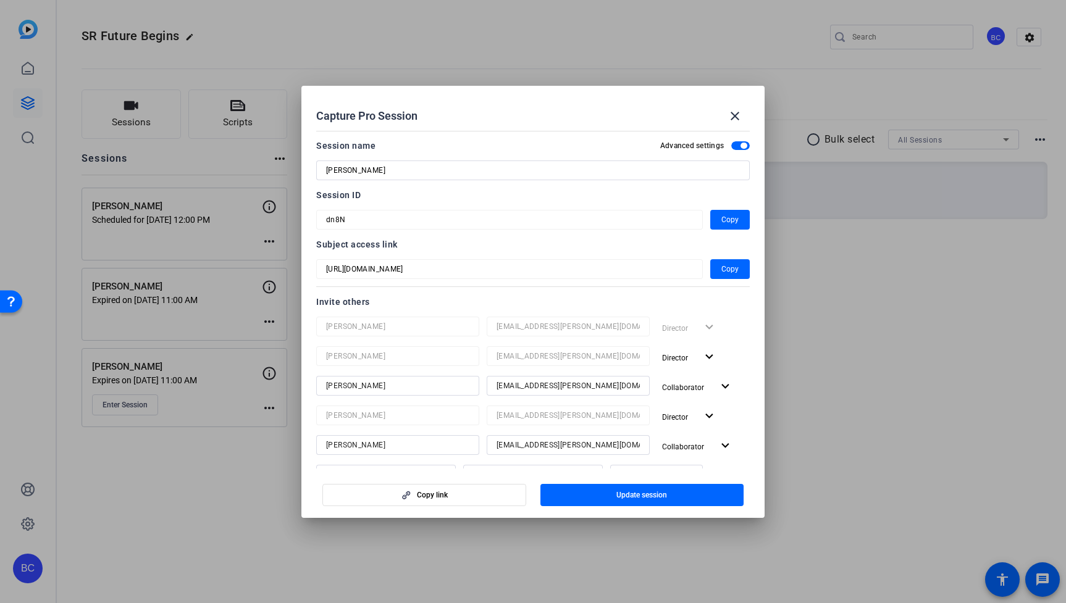
click at [611, 390] on input "[EMAIL_ADDRESS][PERSON_NAME][DOMAIN_NAME]" at bounding box center [568, 386] width 143 height 15
click at [643, 495] on span "Update session" at bounding box center [641, 495] width 51 height 10
